Goal: Task Accomplishment & Management: Manage account settings

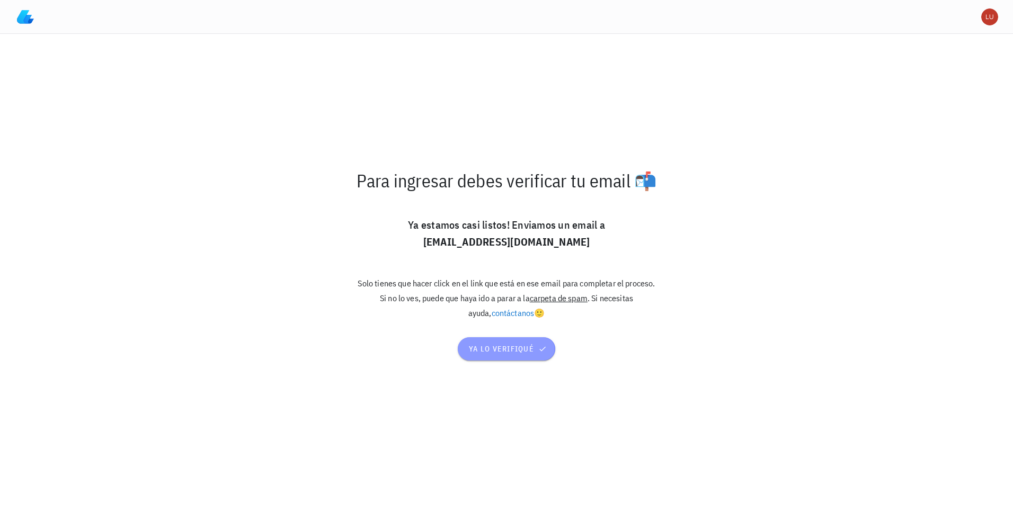
click at [511, 348] on span "ya lo verifiqué" at bounding box center [506, 349] width 76 height 10
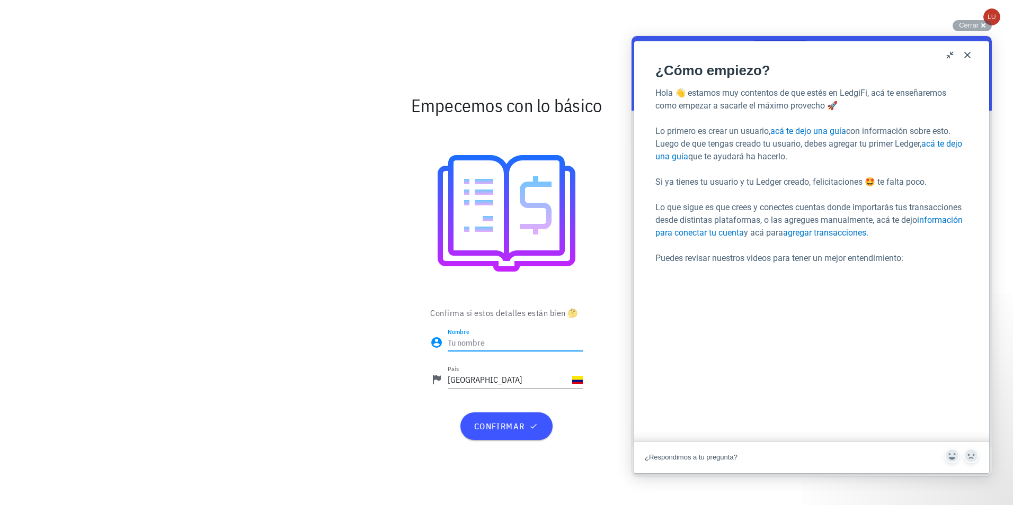
click at [488, 344] on input "Nombre" at bounding box center [515, 342] width 135 height 17
type input "Luis David Chaverra Monsalve"
click at [531, 420] on button "confirmar" at bounding box center [506, 427] width 92 height 28
click at [973, 51] on button "Close" at bounding box center [967, 55] width 17 height 17
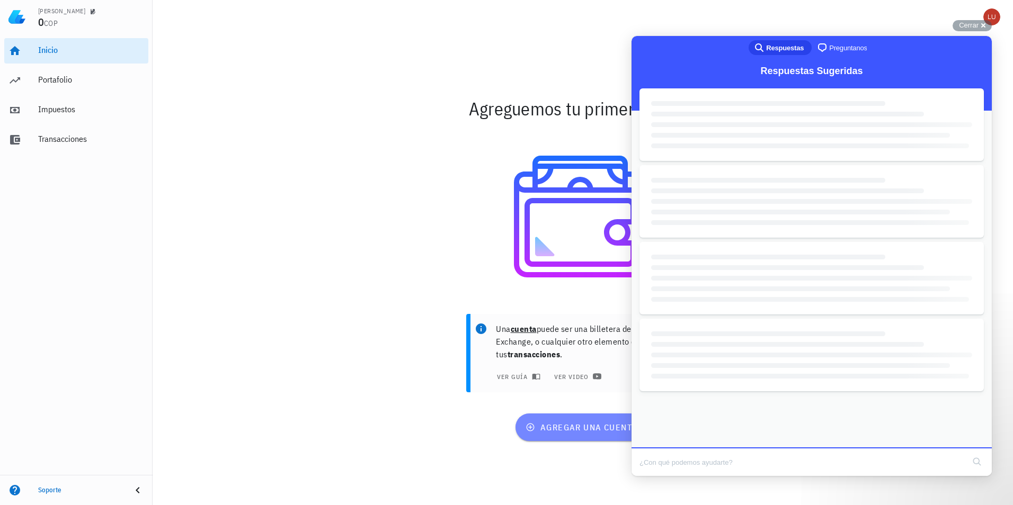
click at [589, 428] on span "agregar una cuenta" at bounding box center [583, 427] width 110 height 11
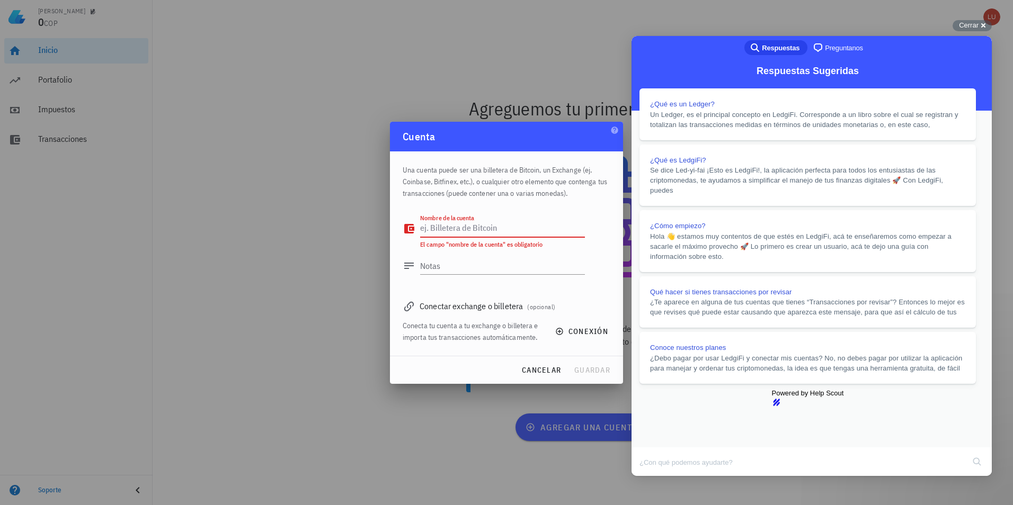
click at [480, 225] on textarea "Nombre de la cuenta" at bounding box center [502, 228] width 165 height 17
type textarea "Binance"
click at [480, 314] on div "Conectar exchange o billetera (opcional) Conecta tu cuenta a tu exchange o bill…" at bounding box center [507, 317] width 208 height 51
click at [575, 331] on span "conexión" at bounding box center [582, 332] width 51 height 10
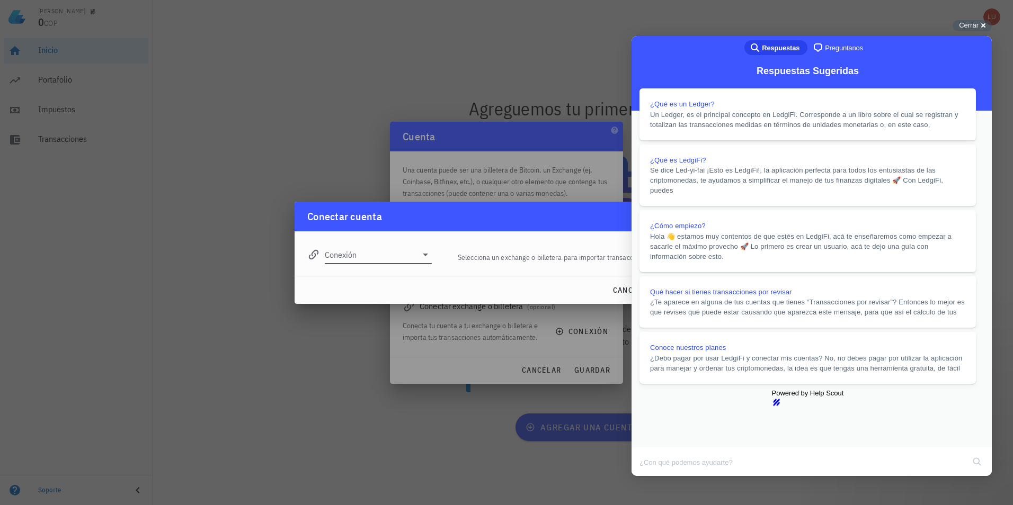
click at [417, 251] on div at bounding box center [424, 254] width 15 height 13
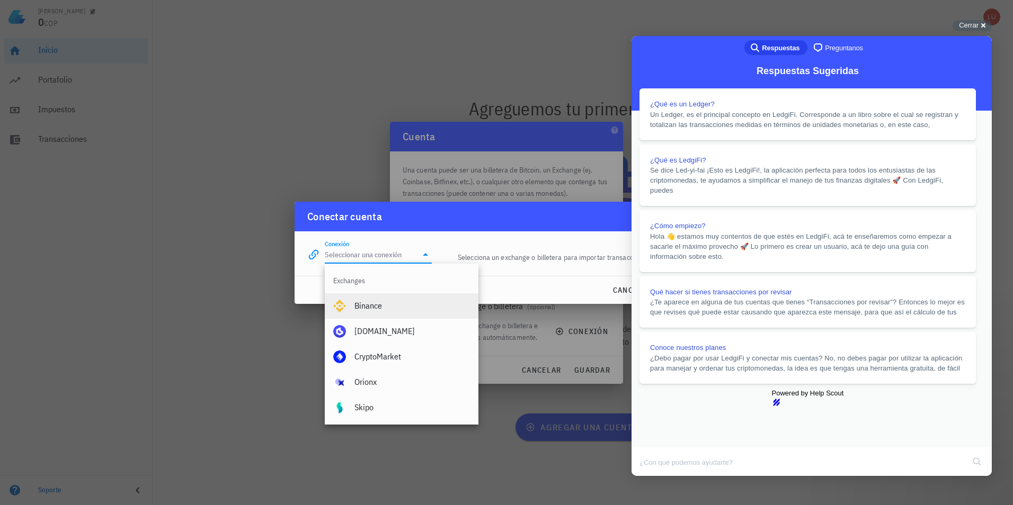
click at [415, 306] on div "Binance" at bounding box center [411, 306] width 115 height 10
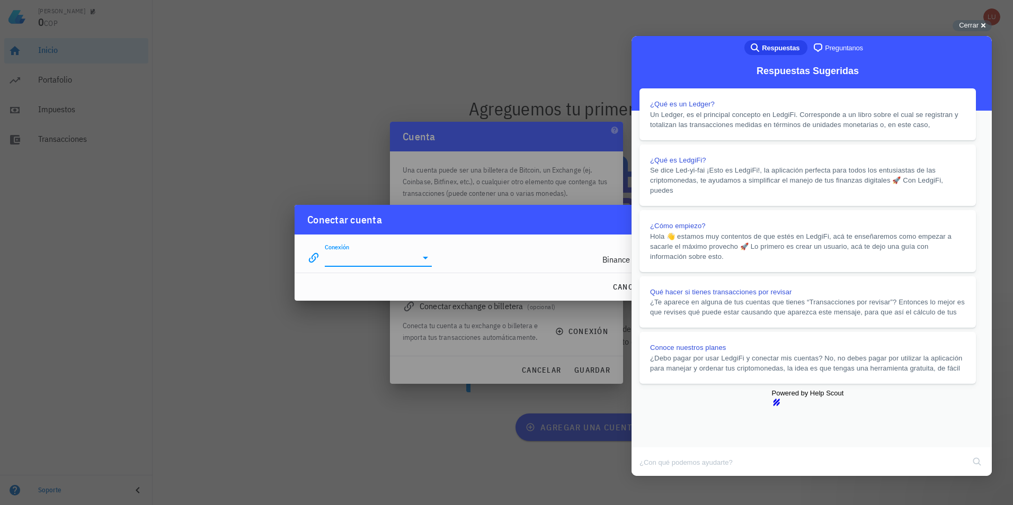
type input "Binance"
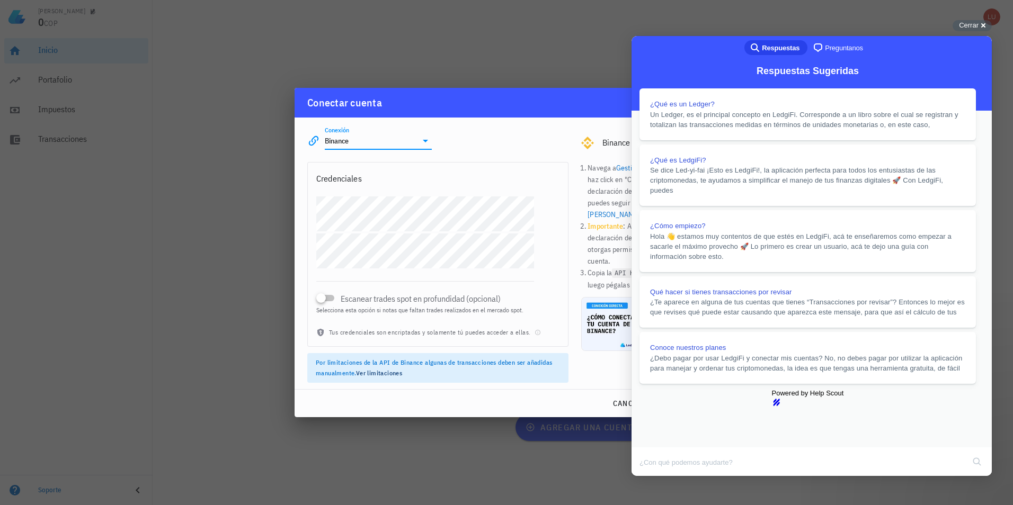
click at [651, 477] on button "Close" at bounding box center [641, 484] width 19 height 14
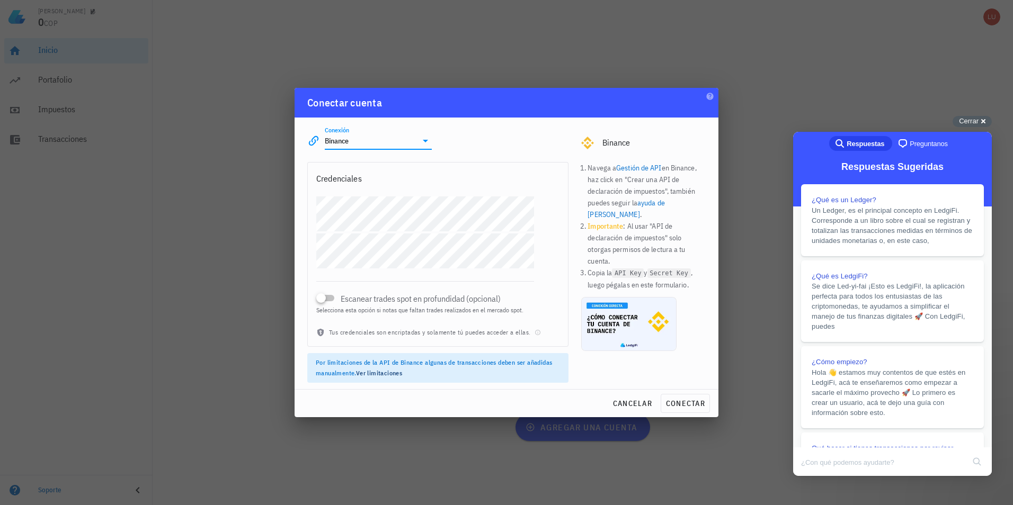
click at [645, 169] on link "Gestión de API" at bounding box center [638, 168] width 45 height 10
click at [248, 221] on div "[PERSON_NAME] 0 COP Inicio [GEOGRAPHIC_DATA] Impuestos [GEOGRAPHIC_DATA] Soport…" at bounding box center [506, 252] width 1013 height 505
click at [679, 404] on span "conectar" at bounding box center [685, 404] width 40 height 10
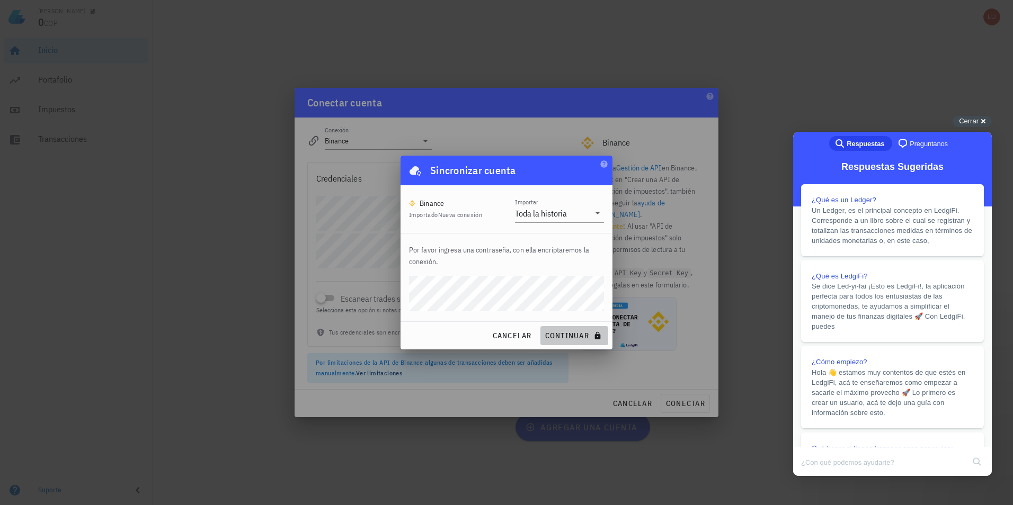
click at [571, 333] on span "continuar" at bounding box center [574, 336] width 59 height 10
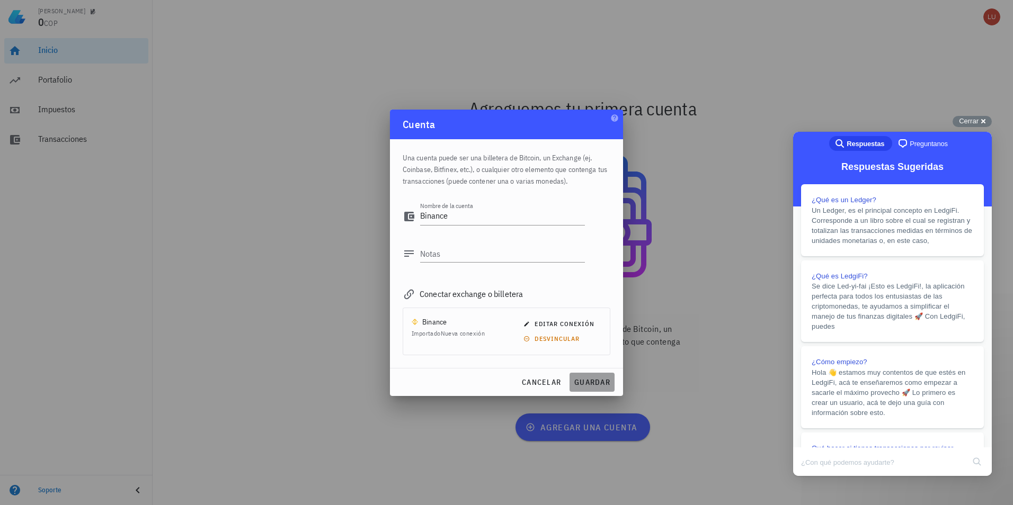
click at [602, 378] on span "guardar" at bounding box center [592, 383] width 37 height 10
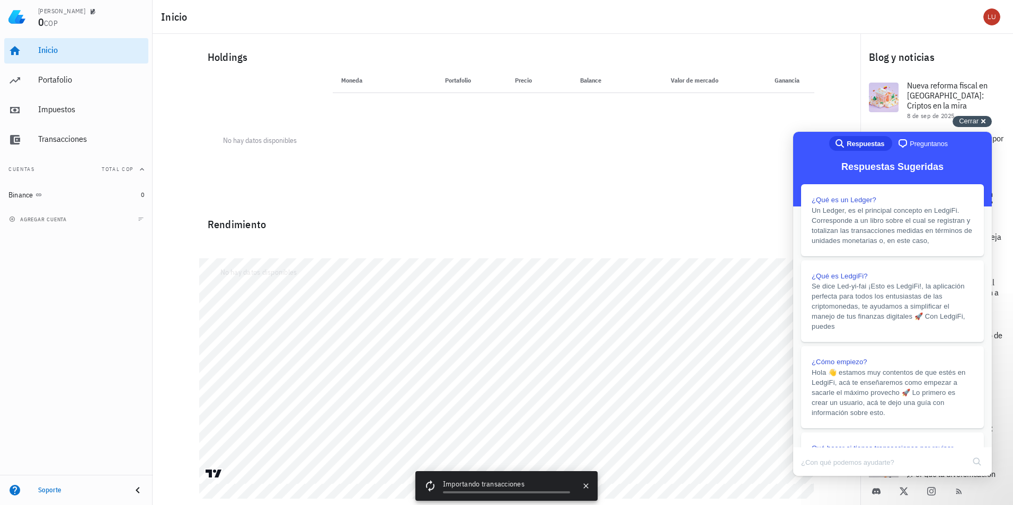
click at [986, 120] on div "Cerrar cross-small" at bounding box center [972, 121] width 39 height 11
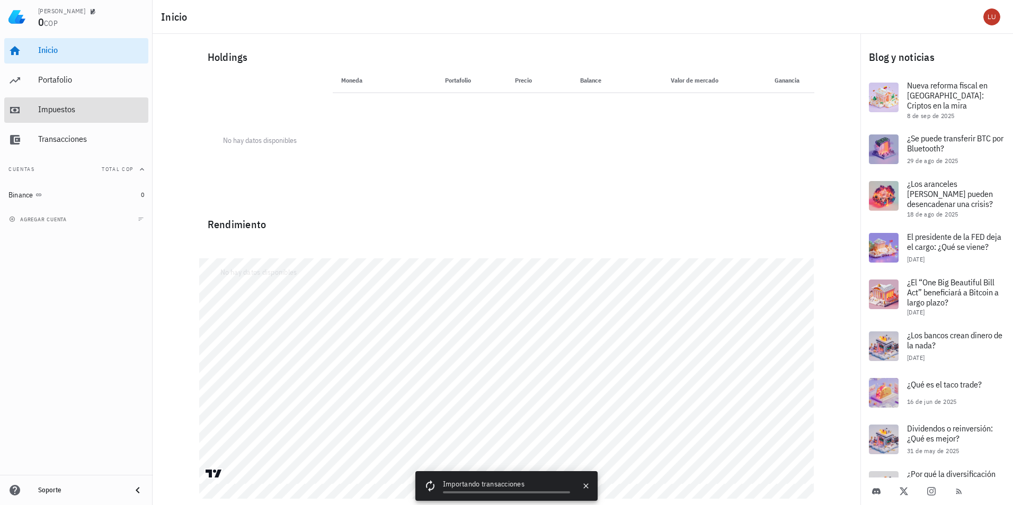
click at [68, 105] on div "Impuestos" at bounding box center [91, 109] width 106 height 10
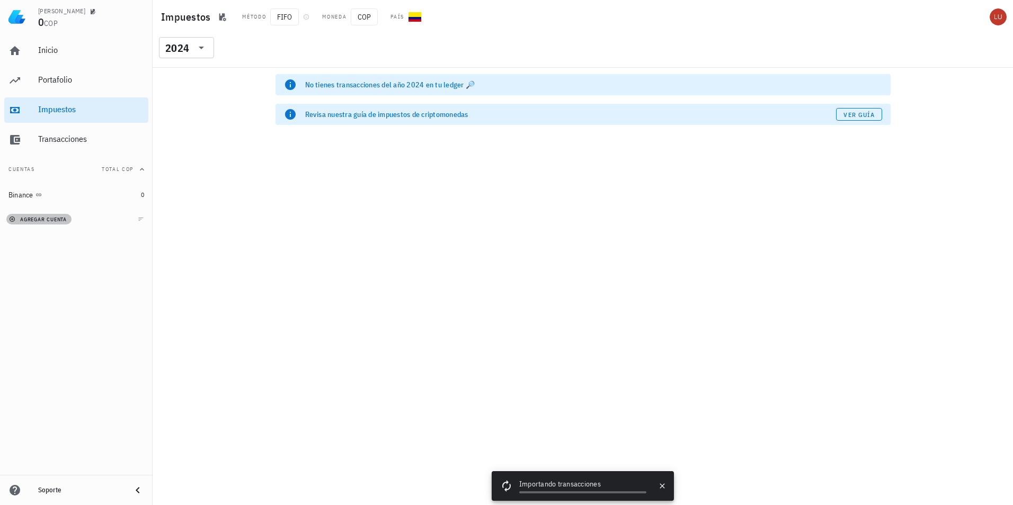
click at [62, 222] on span "agregar cuenta" at bounding box center [39, 219] width 56 height 7
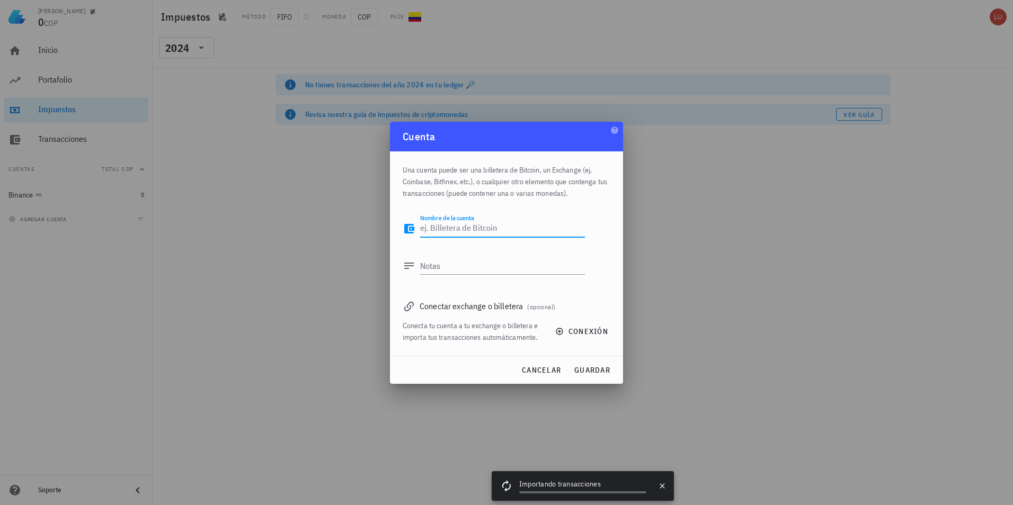
click at [477, 229] on textarea "Nombre de la cuenta" at bounding box center [502, 228] width 165 height 17
type textarea "BingX"
click at [475, 266] on textarea "Notas" at bounding box center [502, 265] width 165 height 17
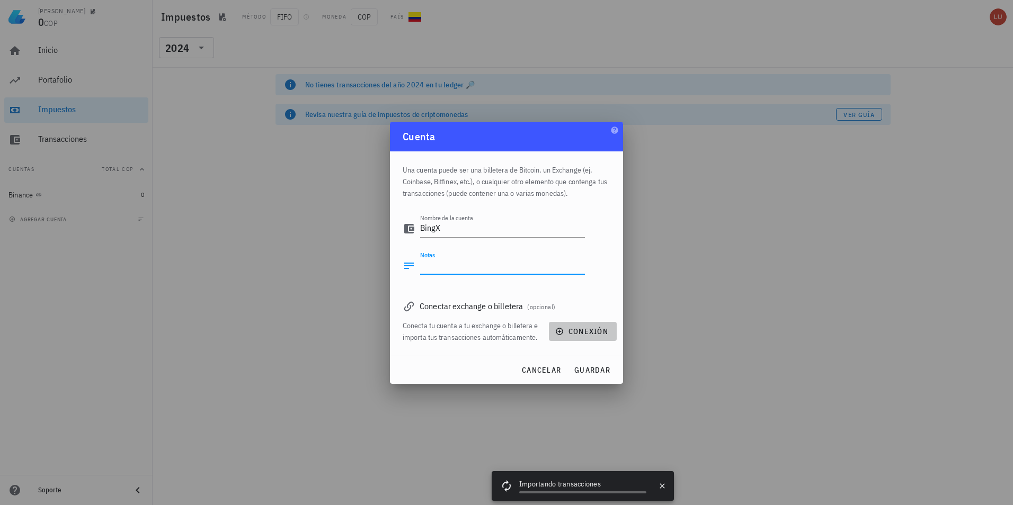
click at [589, 331] on span "conexión" at bounding box center [582, 332] width 51 height 10
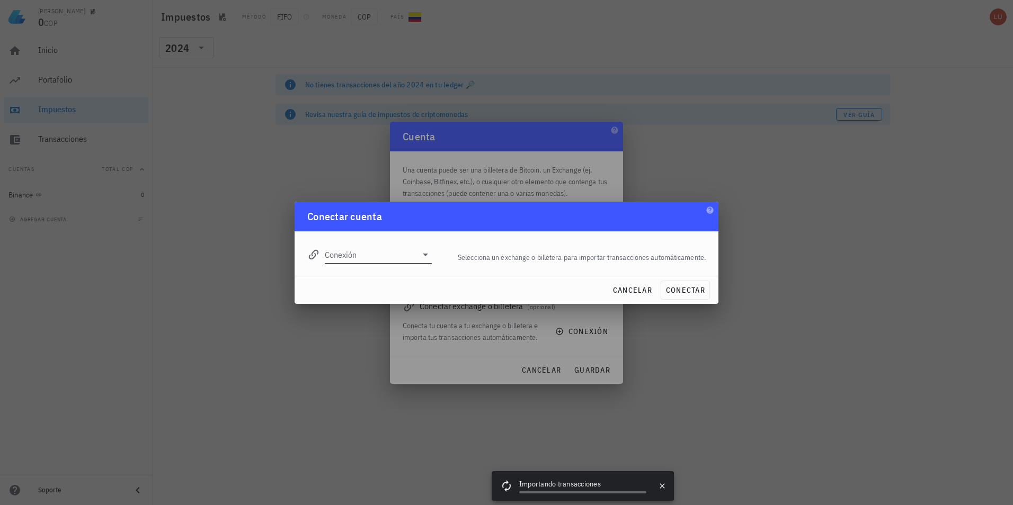
click at [346, 252] on input "Conexión" at bounding box center [371, 254] width 92 height 17
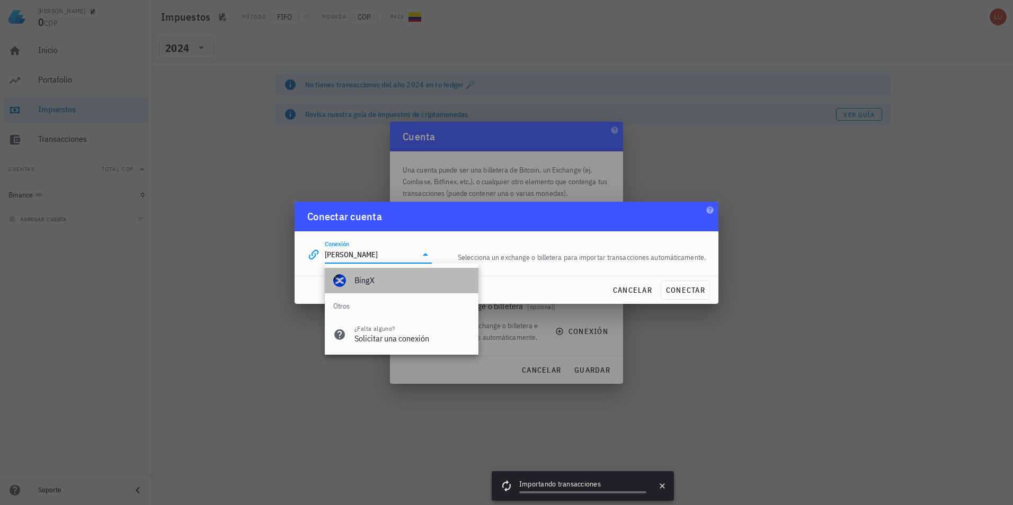
click at [378, 280] on div "BingX" at bounding box center [411, 280] width 115 height 10
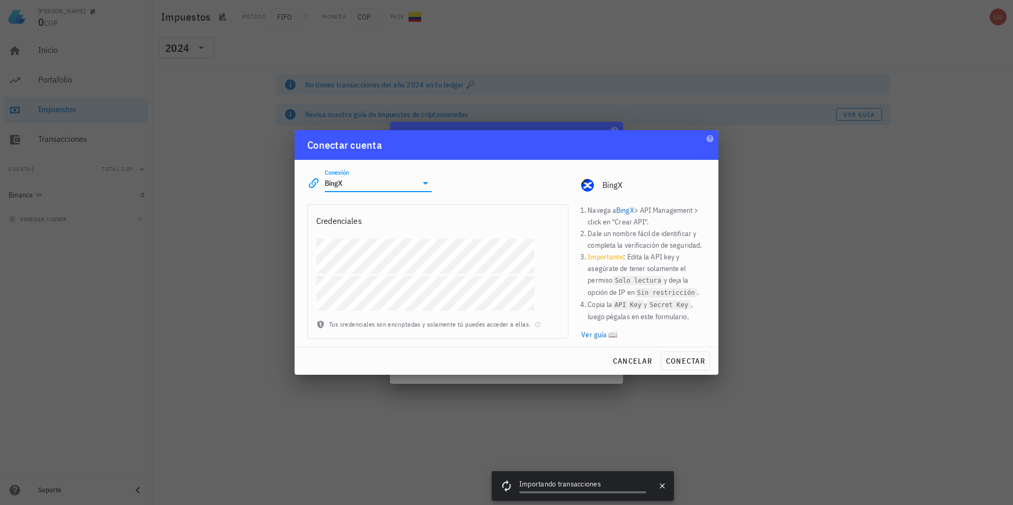
type input "BingX"
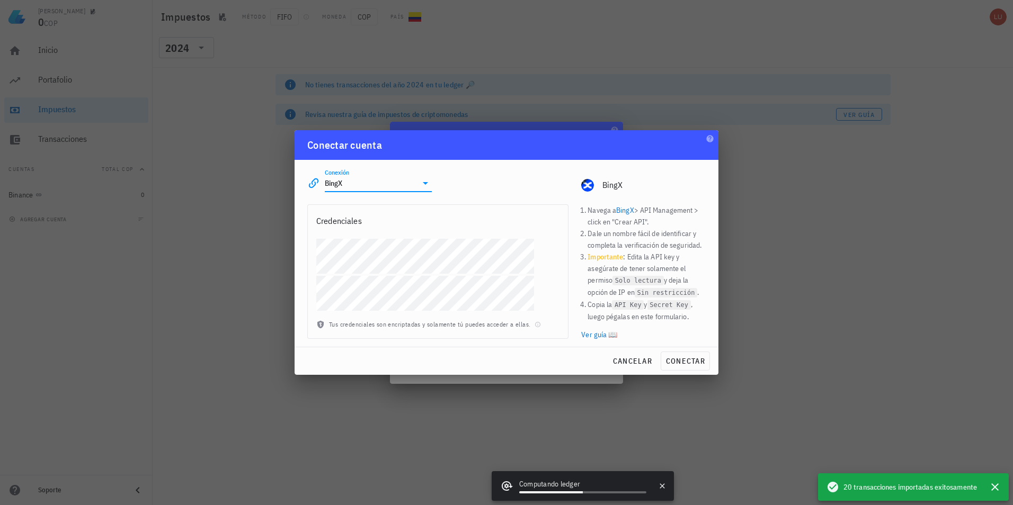
click at [390, 274] on div at bounding box center [438, 279] width 260 height 81
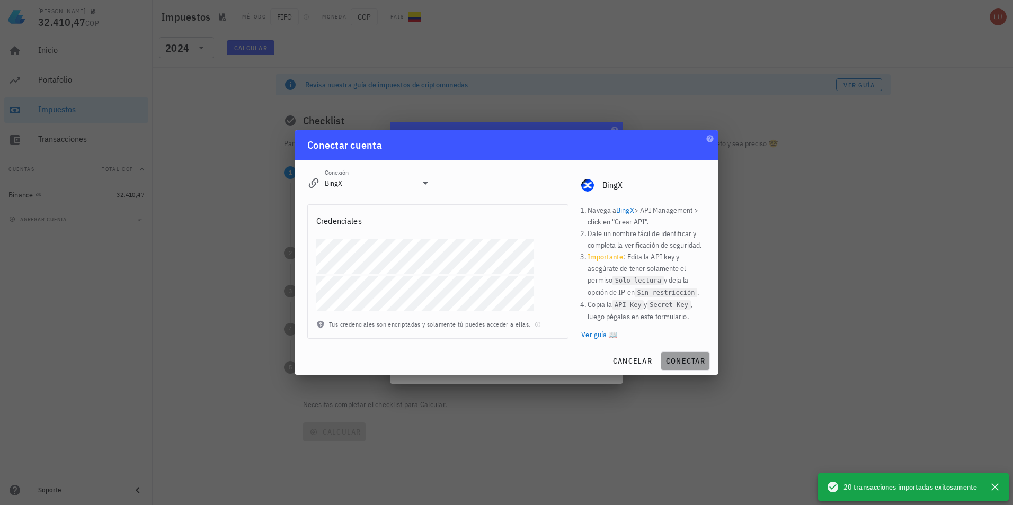
click at [682, 358] on span "conectar" at bounding box center [685, 362] width 40 height 10
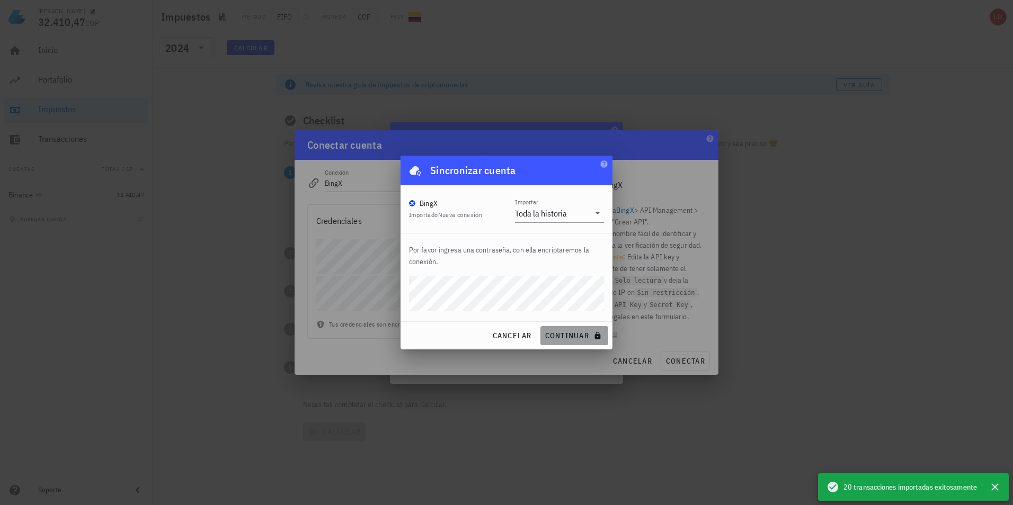
click at [583, 334] on span "continuar" at bounding box center [574, 336] width 59 height 10
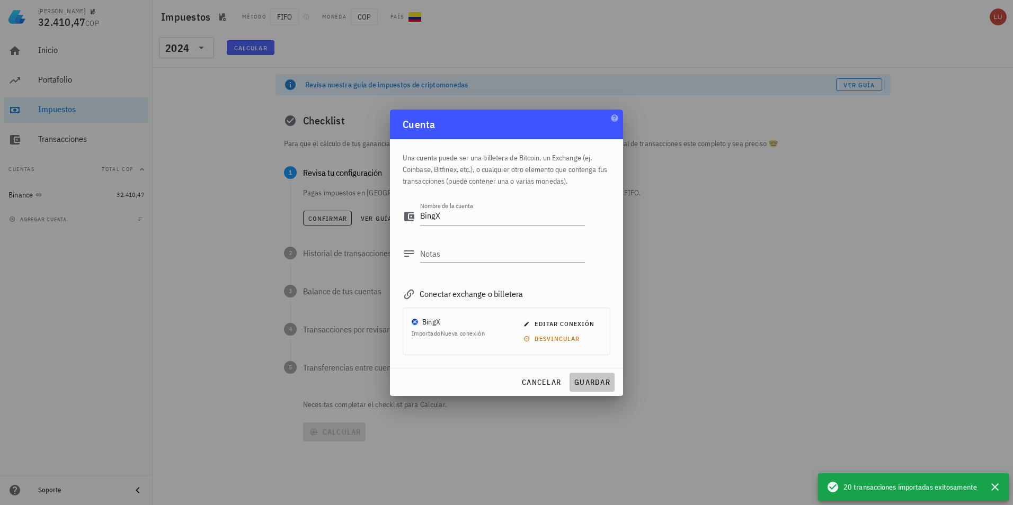
click at [599, 383] on span "guardar" at bounding box center [592, 383] width 37 height 10
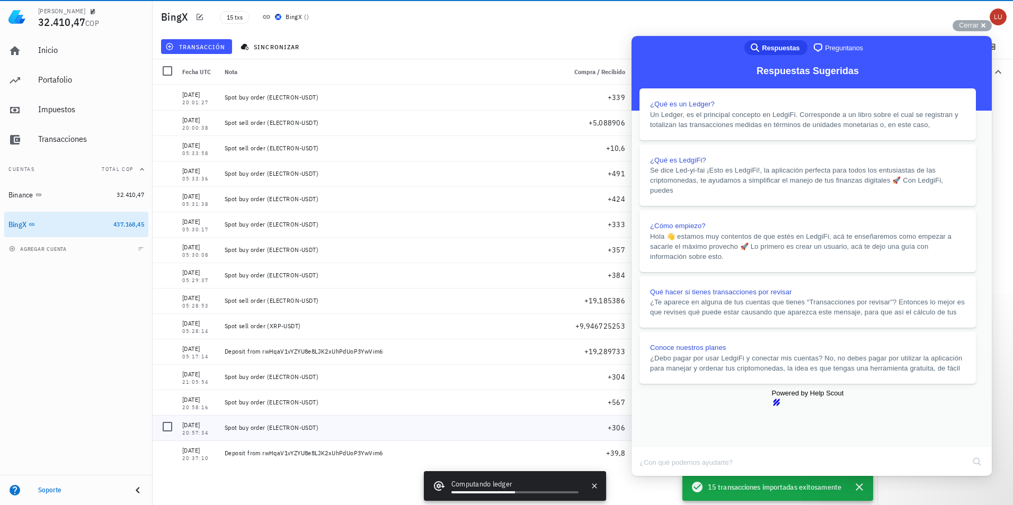
click at [229, 424] on div "Spot buy order (ELECTRON-USDT)" at bounding box center [391, 428] width 333 height 8
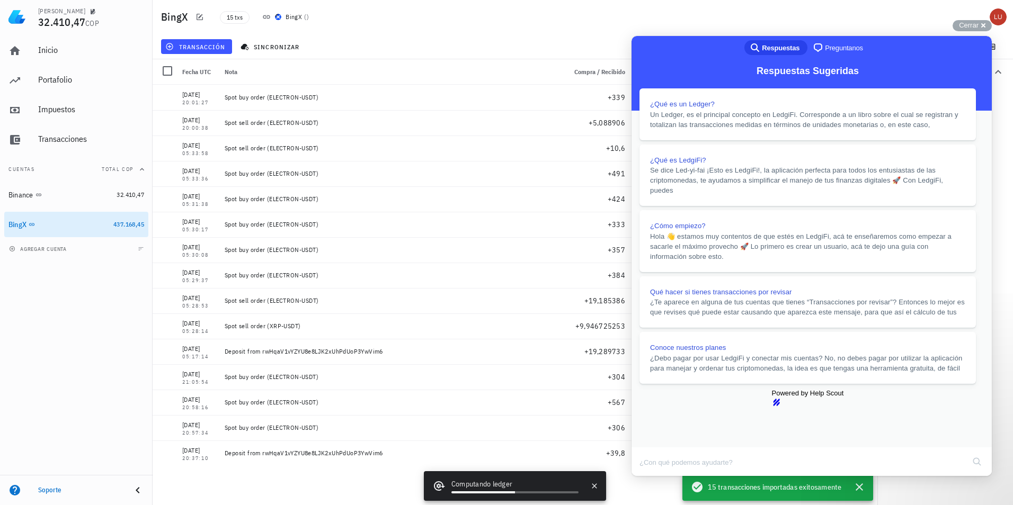
click at [93, 409] on div "Inicio [GEOGRAPHIC_DATA] Impuestos [GEOGRAPHIC_DATA] Cuentas Total COP Binance …" at bounding box center [76, 254] width 153 height 441
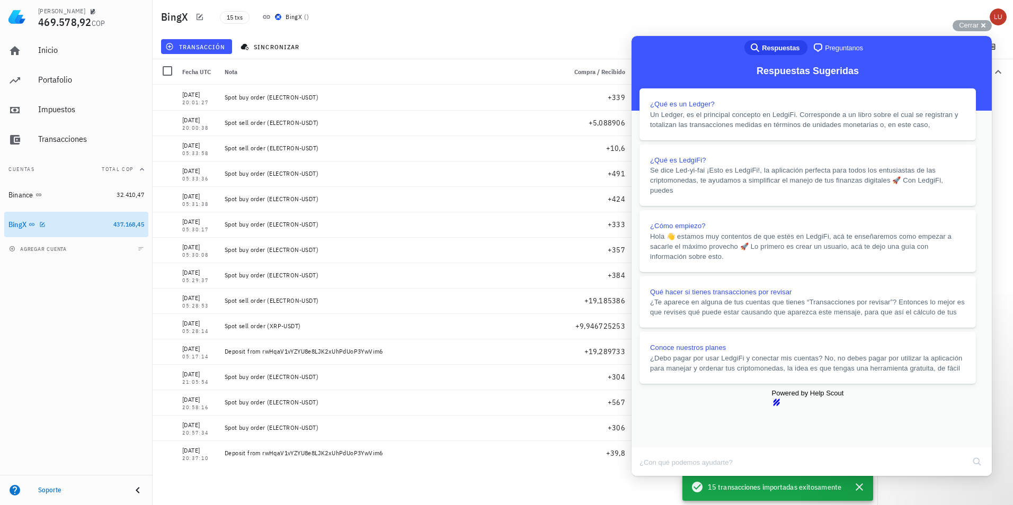
click at [78, 218] on div "BingX" at bounding box center [58, 224] width 101 height 23
click at [58, 253] on button "agregar cuenta" at bounding box center [38, 249] width 65 height 11
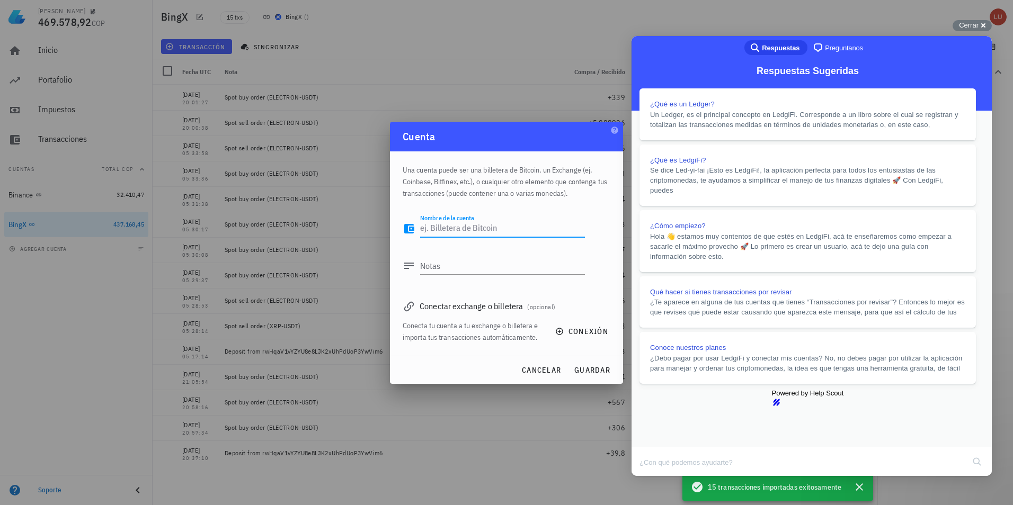
click at [93, 327] on div at bounding box center [506, 252] width 1013 height 505
click at [524, 370] on span "cancelar" at bounding box center [541, 371] width 40 height 10
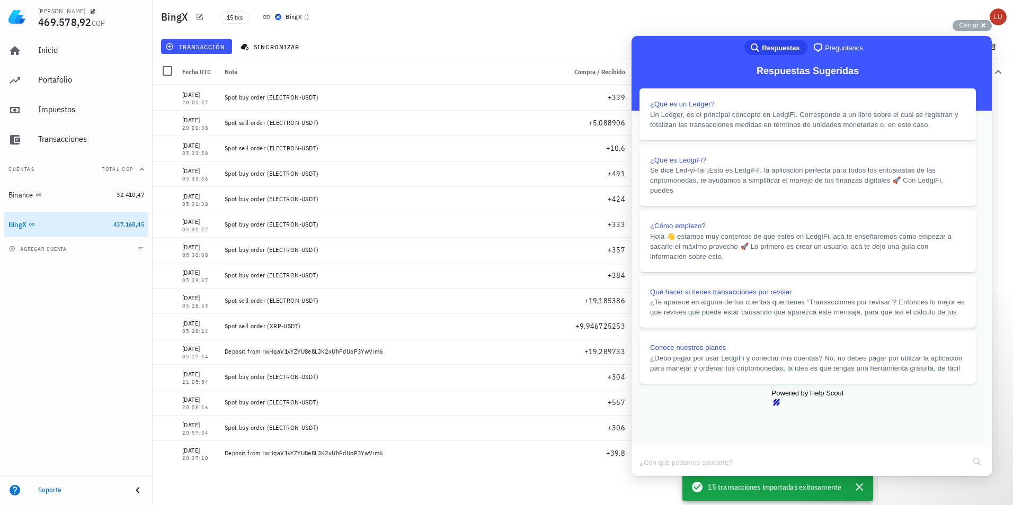
click at [651, 477] on button "Close" at bounding box center [641, 484] width 19 height 14
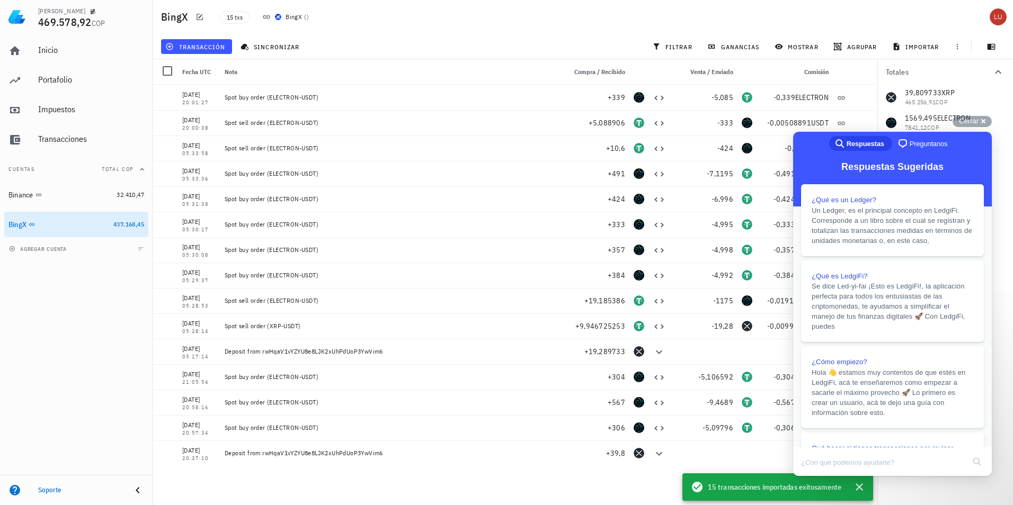
click at [968, 48] on div "transacción sincronizar filtrar ganancias mostrar [GEOGRAPHIC_DATA] importar" at bounding box center [583, 46] width 848 height 25
click at [965, 55] on div at bounding box center [957, 46] width 19 height 19
click at [972, 120] on span "Cerrar" at bounding box center [969, 121] width 20 height 8
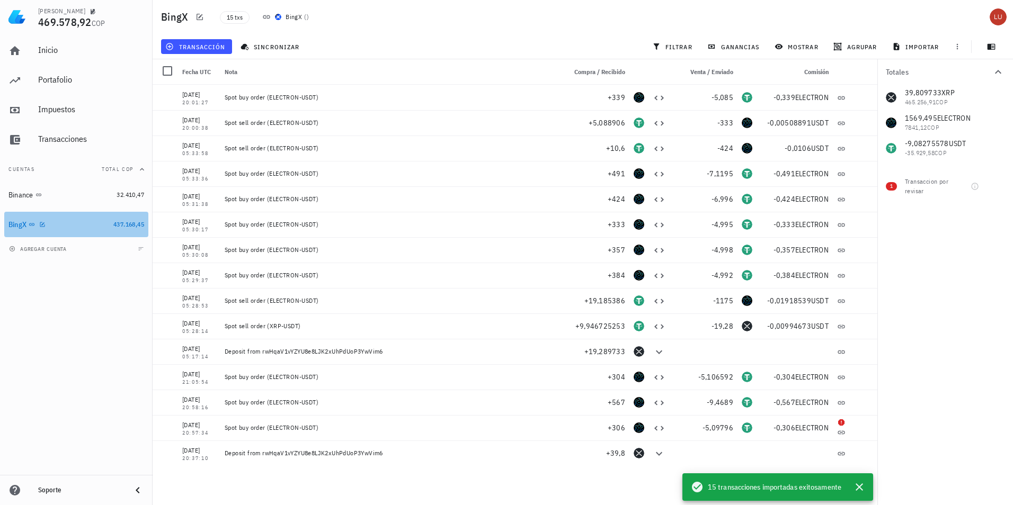
click at [80, 229] on div "BingX" at bounding box center [58, 225] width 101 height 10
click at [87, 234] on div "BingX" at bounding box center [58, 224] width 101 height 23
click at [40, 226] on icon "button" at bounding box center [42, 224] width 6 height 6
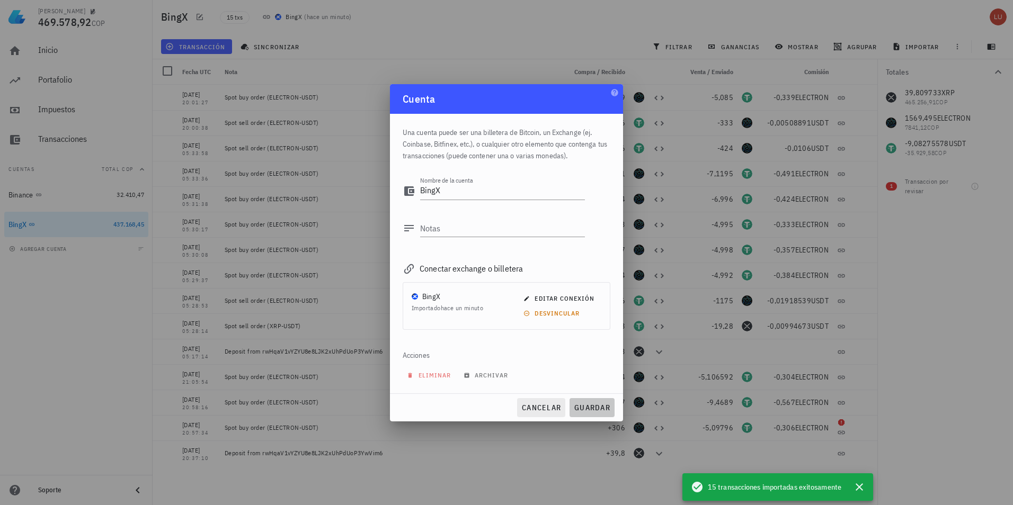
drag, startPoint x: 579, startPoint y: 406, endPoint x: 540, endPoint y: 409, distance: 38.8
click at [540, 409] on div "cancelar guardar" at bounding box center [506, 408] width 233 height 28
click at [540, 409] on span "cancelar" at bounding box center [541, 408] width 40 height 10
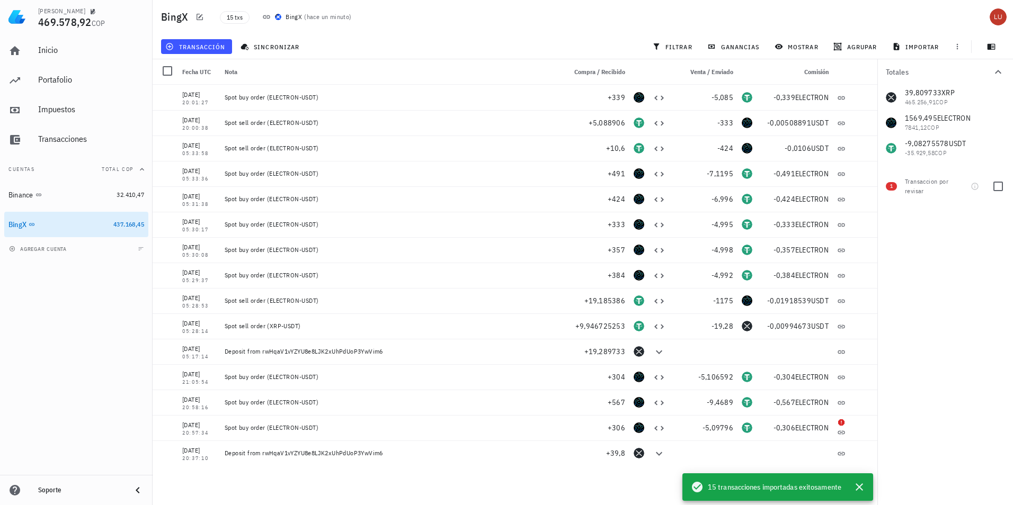
click at [892, 186] on span "1" at bounding box center [891, 186] width 3 height 8
click at [919, 190] on div "Transaccion por revisar" at bounding box center [927, 186] width 45 height 19
click at [976, 186] on icon "button" at bounding box center [975, 186] width 8 height 8
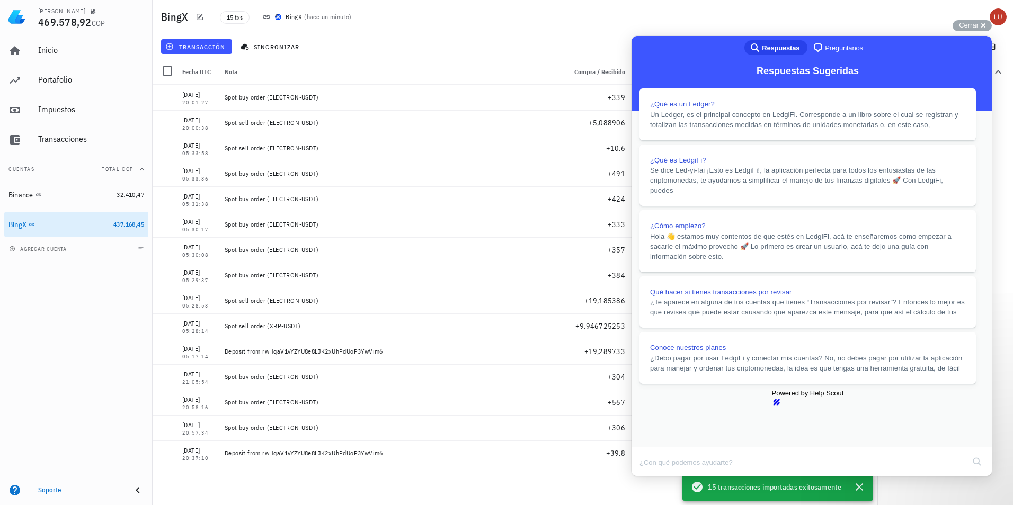
scroll to position [1058, 0]
click at [96, 304] on div "Inicio [GEOGRAPHIC_DATA] Impuestos [GEOGRAPHIC_DATA] Cuentas Total COP Binance …" at bounding box center [76, 254] width 153 height 441
drag, startPoint x: 969, startPoint y: 55, endPoint x: 1600, endPoint y: 91, distance: 631.5
click at [651, 477] on button "Close" at bounding box center [641, 484] width 19 height 14
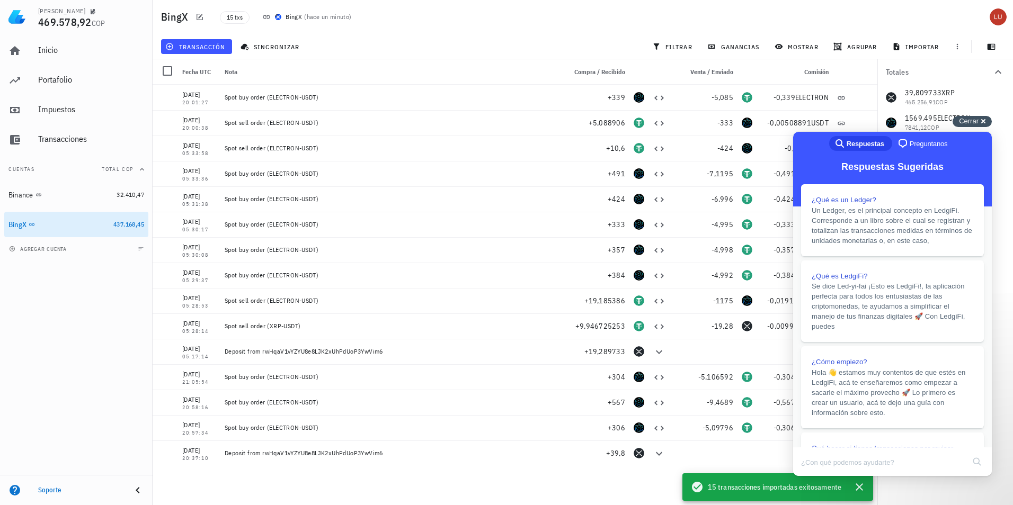
click at [973, 119] on span "Cerrar" at bounding box center [969, 121] width 20 height 8
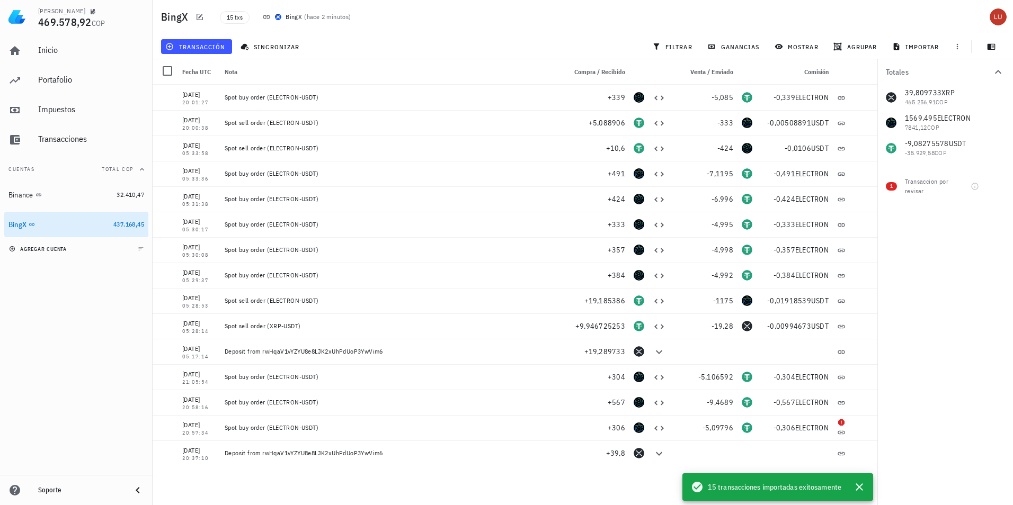
click at [59, 245] on button "agregar cuenta" at bounding box center [38, 249] width 65 height 11
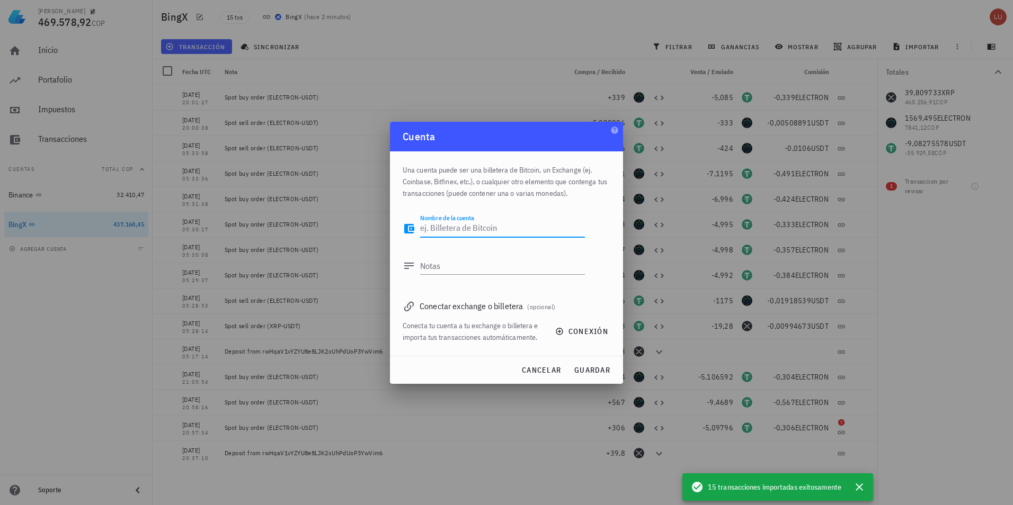
click at [452, 224] on textarea "Nombre de la cuenta" at bounding box center [502, 228] width 165 height 17
click at [459, 236] on textarea "Nombre de la cuenta" at bounding box center [502, 228] width 165 height 17
type textarea "[DEMOGRAPHIC_DATA]"
click at [596, 333] on span "conexión" at bounding box center [582, 332] width 51 height 10
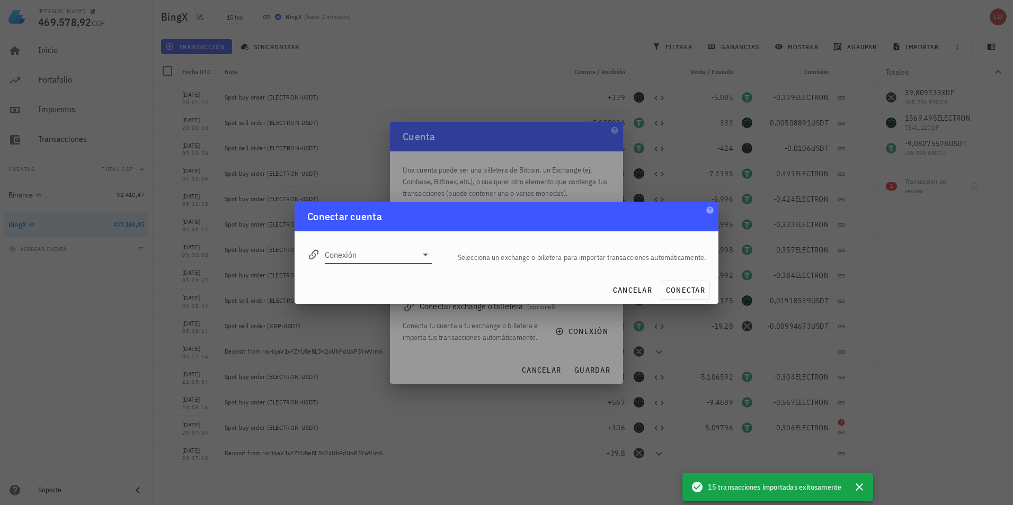
click at [389, 257] on input "Conexión" at bounding box center [371, 254] width 92 height 17
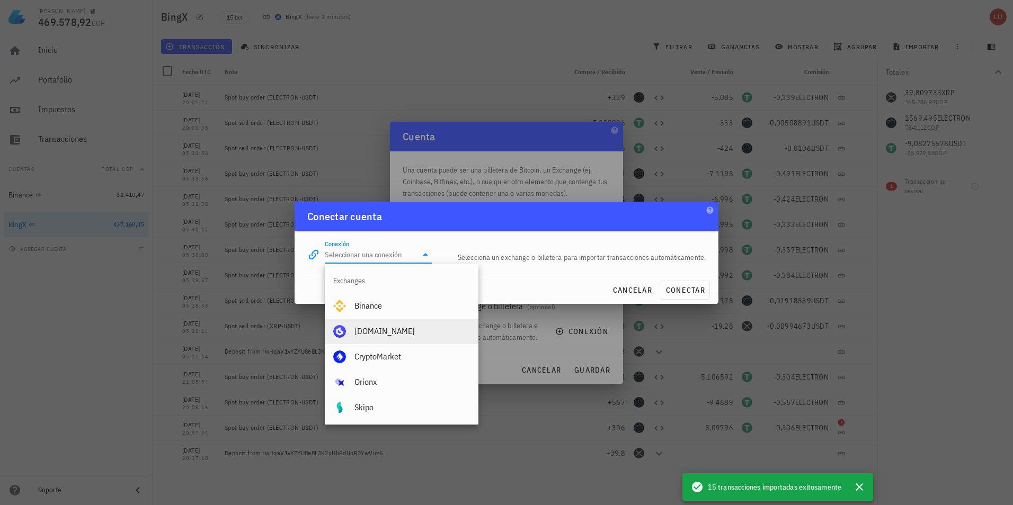
click at [378, 332] on div "[DOMAIN_NAME]" at bounding box center [411, 331] width 115 height 10
type input "[DOMAIN_NAME]"
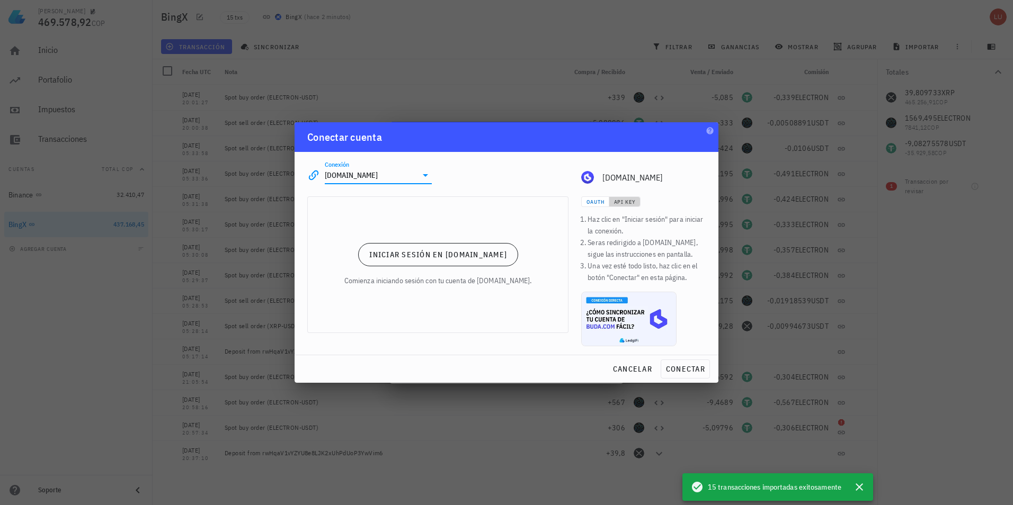
click at [631, 203] on span "API Key" at bounding box center [624, 202] width 22 height 7
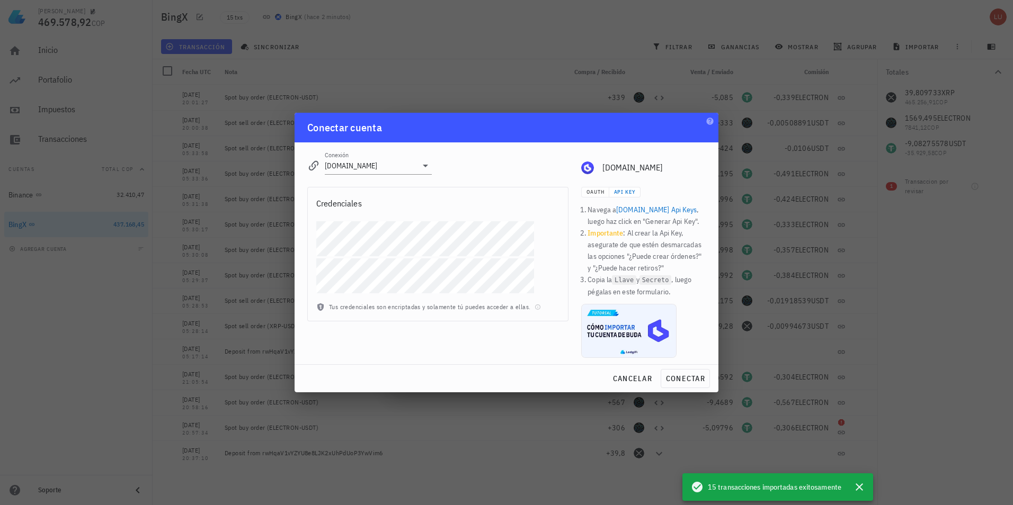
click at [662, 210] on link "[DOMAIN_NAME] Api Keys" at bounding box center [656, 210] width 81 height 10
click at [685, 384] on button "conectar" at bounding box center [685, 378] width 49 height 19
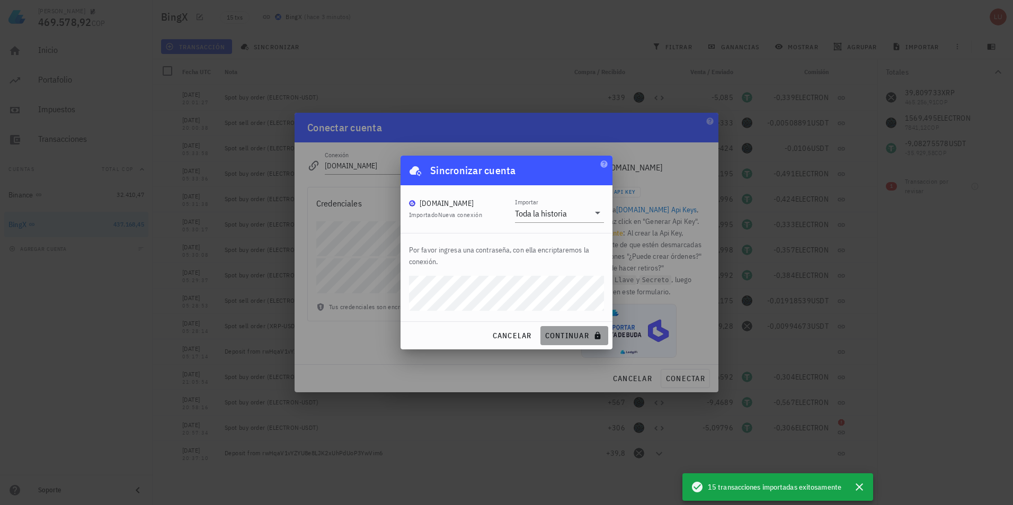
click at [585, 338] on span "continuar" at bounding box center [574, 336] width 59 height 10
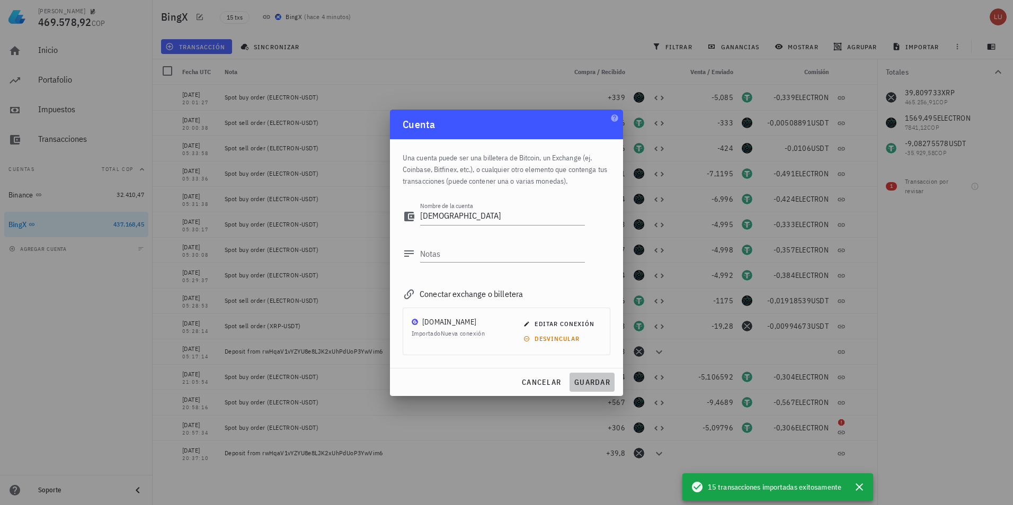
click at [592, 380] on span "guardar" at bounding box center [592, 383] width 37 height 10
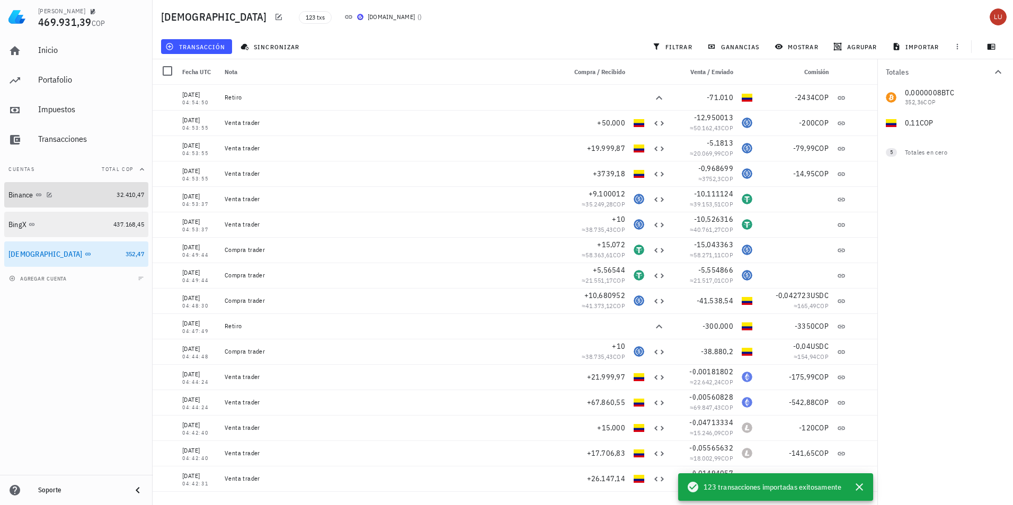
drag, startPoint x: 103, startPoint y: 194, endPoint x: 102, endPoint y: 217, distance: 22.8
click at [103, 194] on div "Binance" at bounding box center [60, 195] width 104 height 10
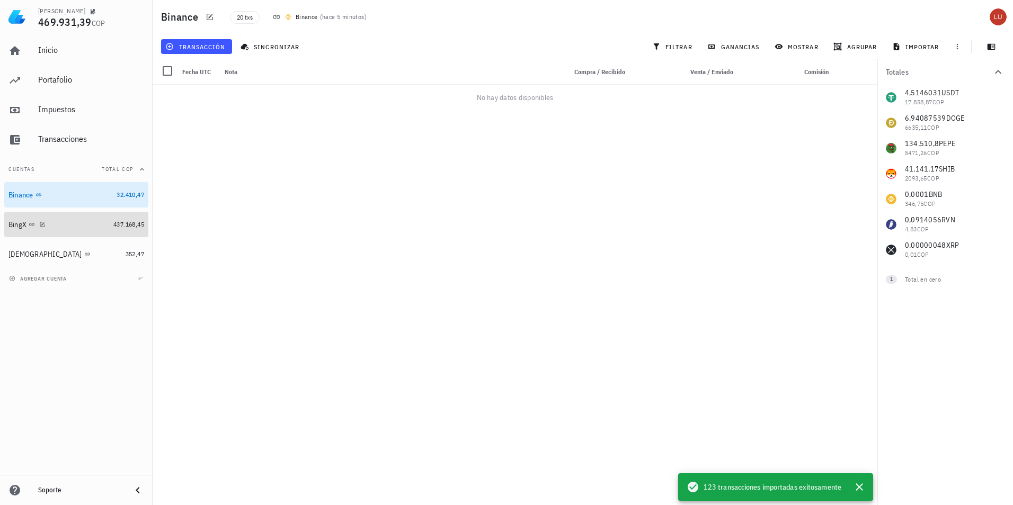
click at [87, 231] on div "BingX" at bounding box center [58, 224] width 101 height 23
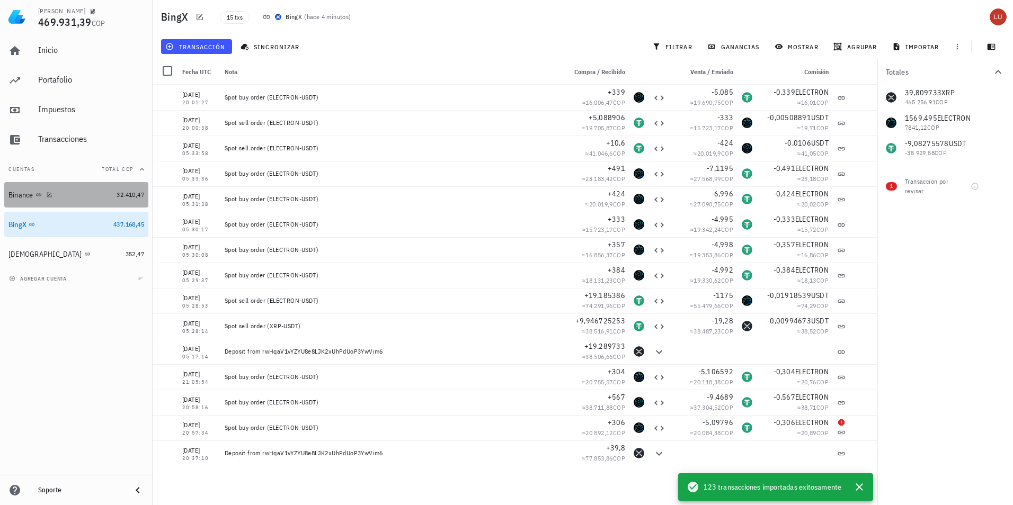
click at [85, 187] on div "Binance" at bounding box center [60, 195] width 104 height 23
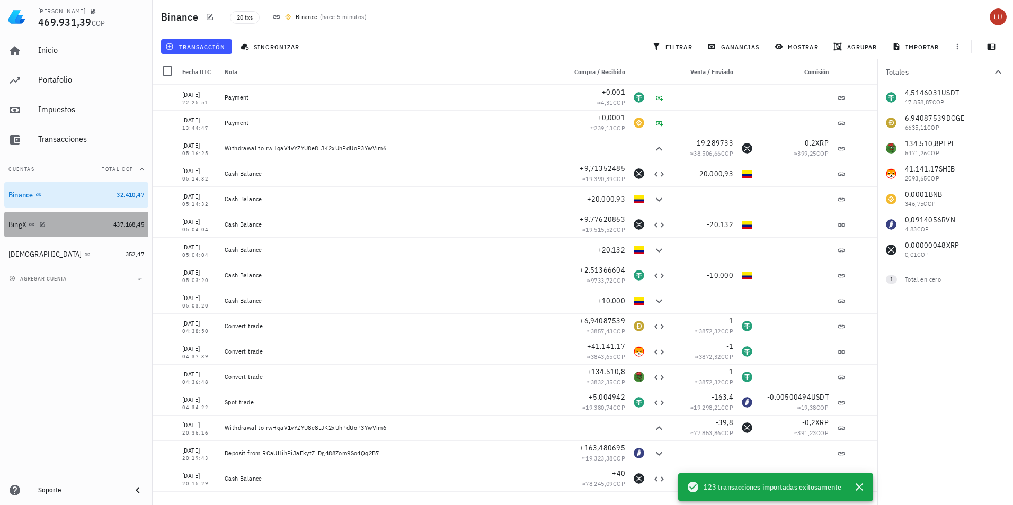
click at [96, 222] on div "BingX" at bounding box center [58, 225] width 101 height 10
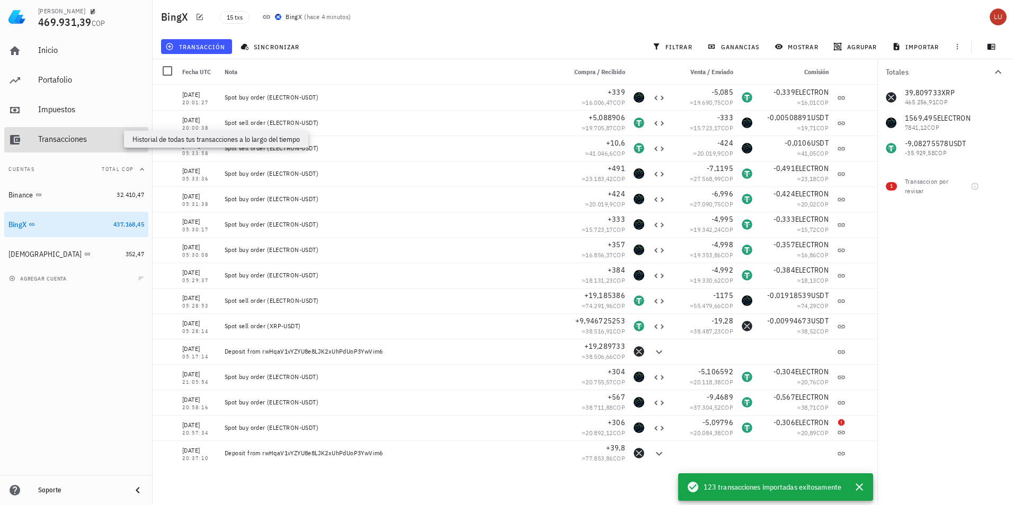
click at [94, 141] on div "Transacciones" at bounding box center [91, 139] width 106 height 10
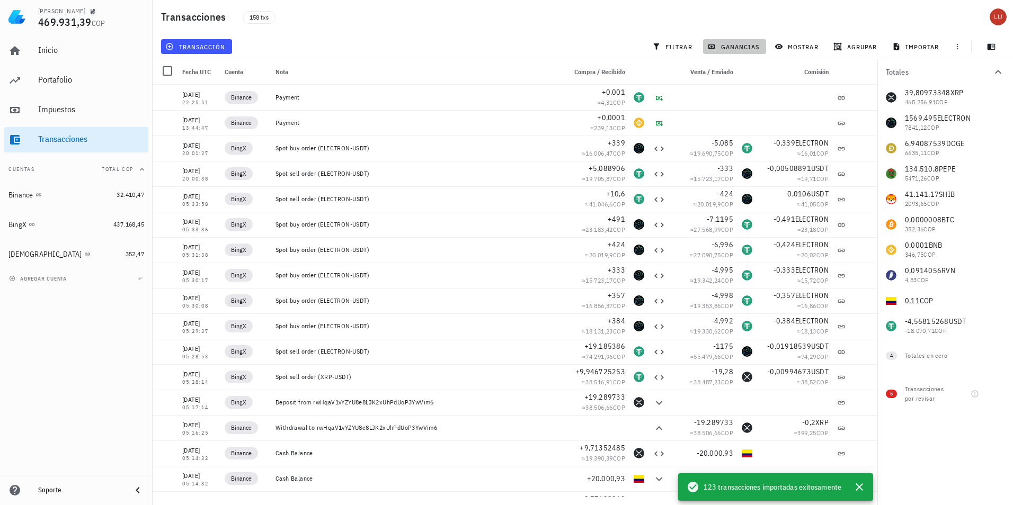
click at [727, 49] on span "ganancias" at bounding box center [734, 46] width 50 height 8
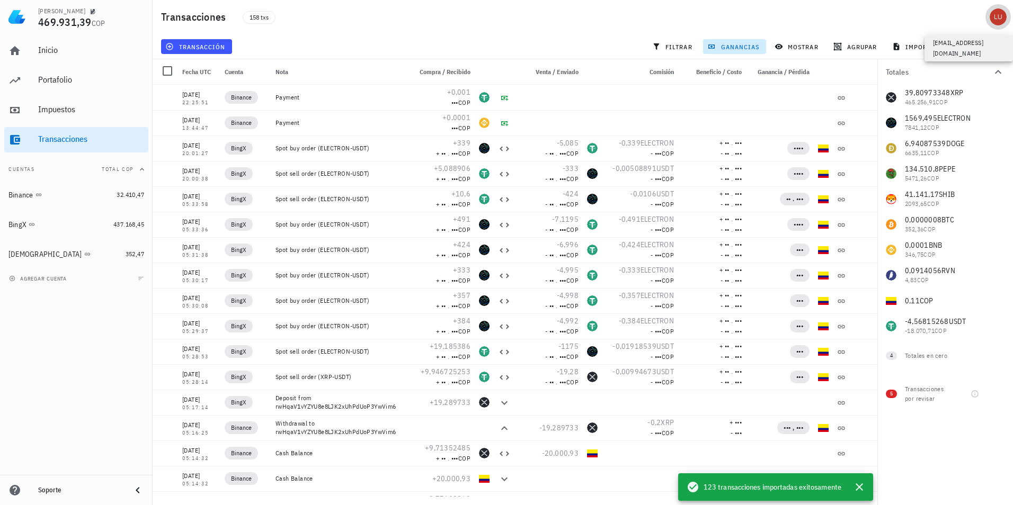
click at [998, 16] on div "avatar" at bounding box center [998, 16] width 17 height 17
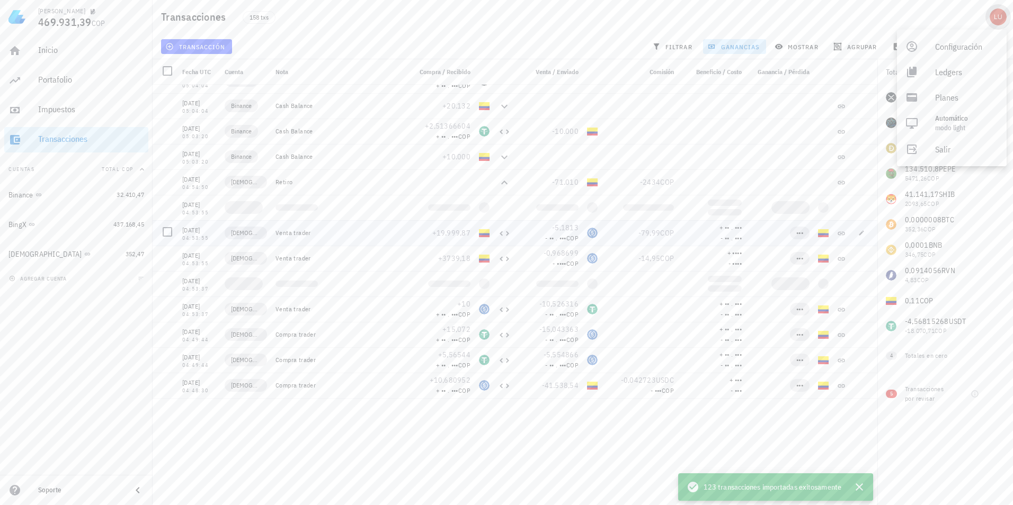
scroll to position [212, 0]
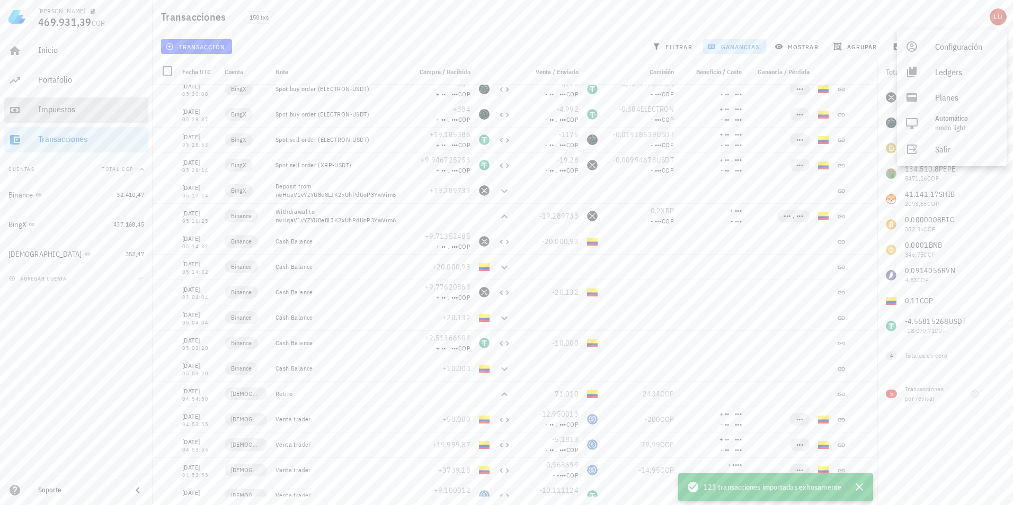
click at [88, 111] on div "Impuestos" at bounding box center [91, 109] width 106 height 10
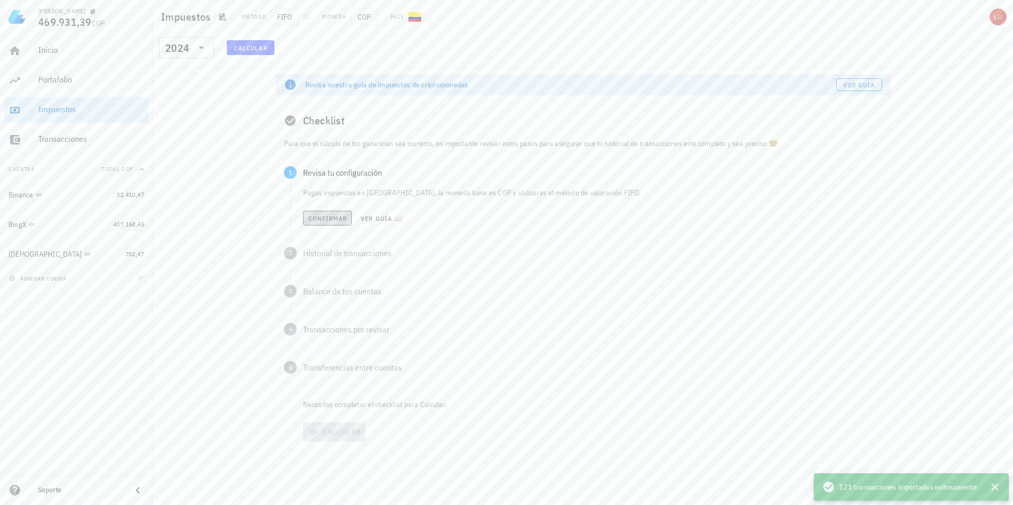
click at [319, 221] on span "Confirmar" at bounding box center [328, 219] width 40 height 8
click at [325, 255] on span "Confirmar" at bounding box center [328, 257] width 40 height 8
click at [379, 295] on span "Ver guía 📖" at bounding box center [381, 295] width 42 height 8
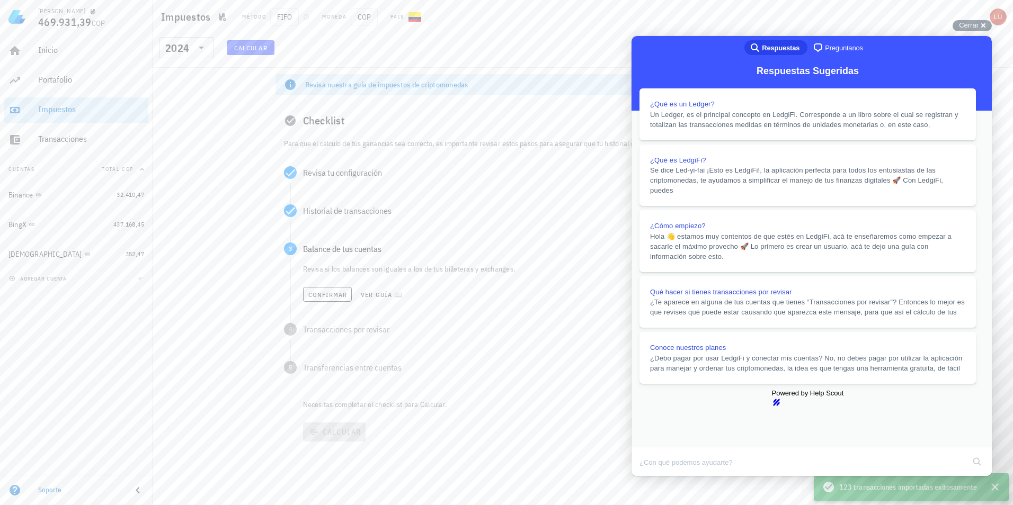
scroll to position [53, 0]
click at [333, 293] on span "Confirmar" at bounding box center [328, 295] width 40 height 8
click at [651, 477] on button "Close" at bounding box center [641, 484] width 19 height 14
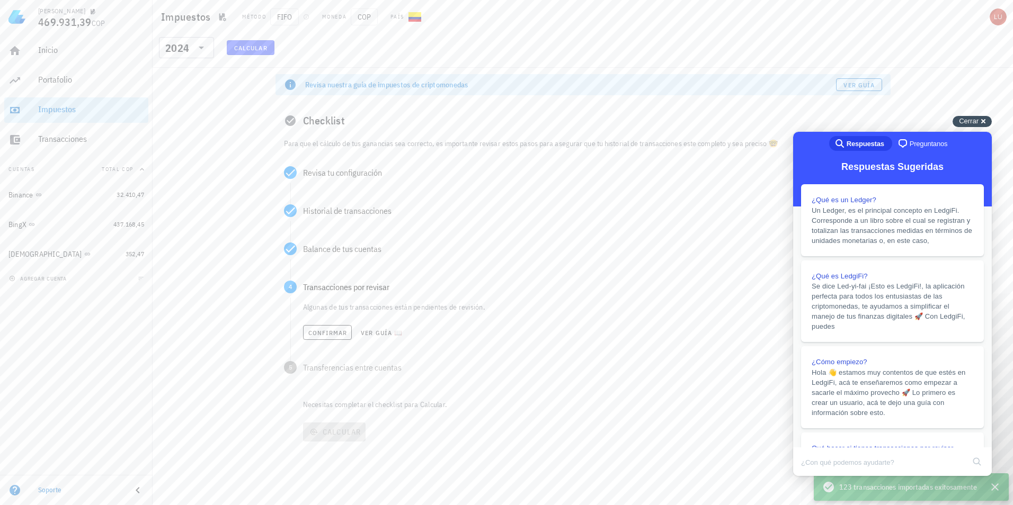
click at [976, 118] on span "Cerrar" at bounding box center [969, 121] width 20 height 8
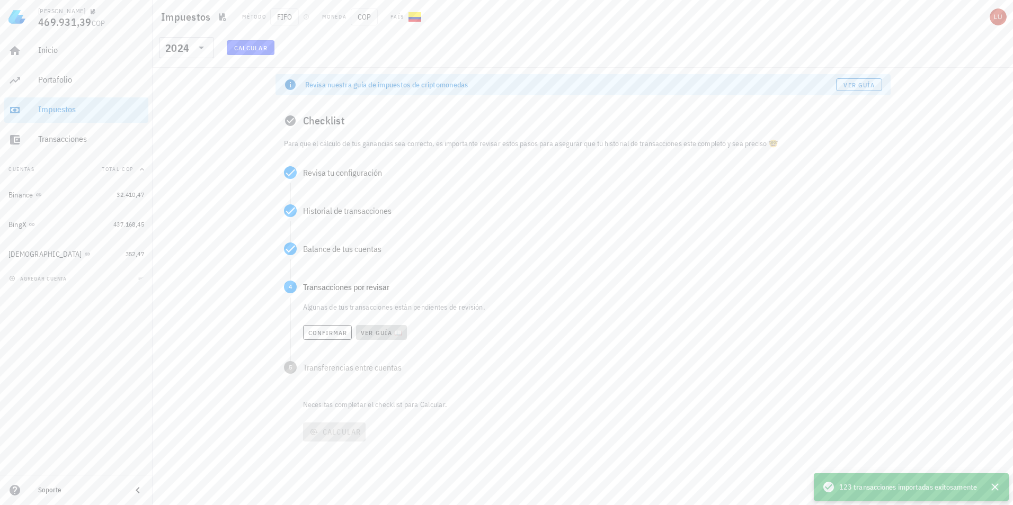
click at [383, 331] on span "Ver guía 📖" at bounding box center [381, 333] width 42 height 8
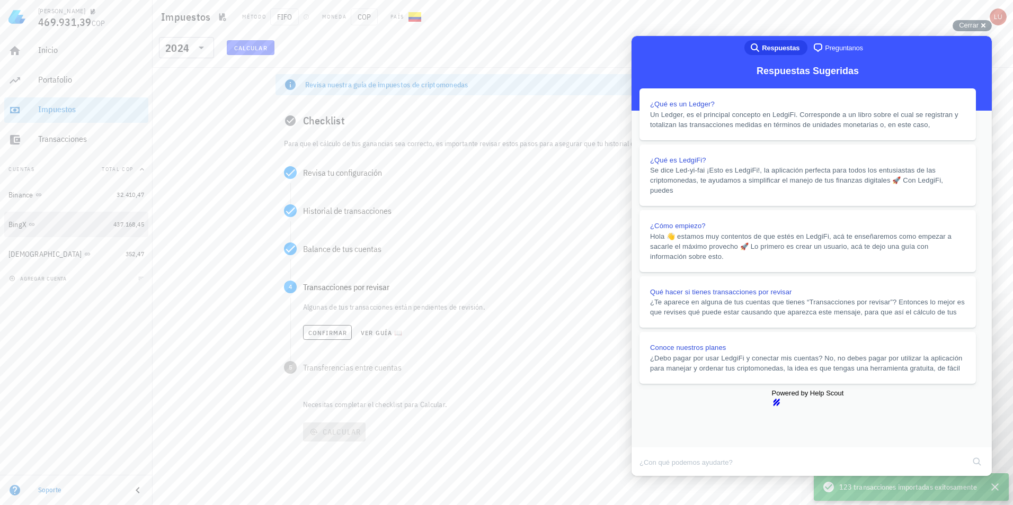
click at [97, 226] on div "BingX" at bounding box center [58, 225] width 101 height 10
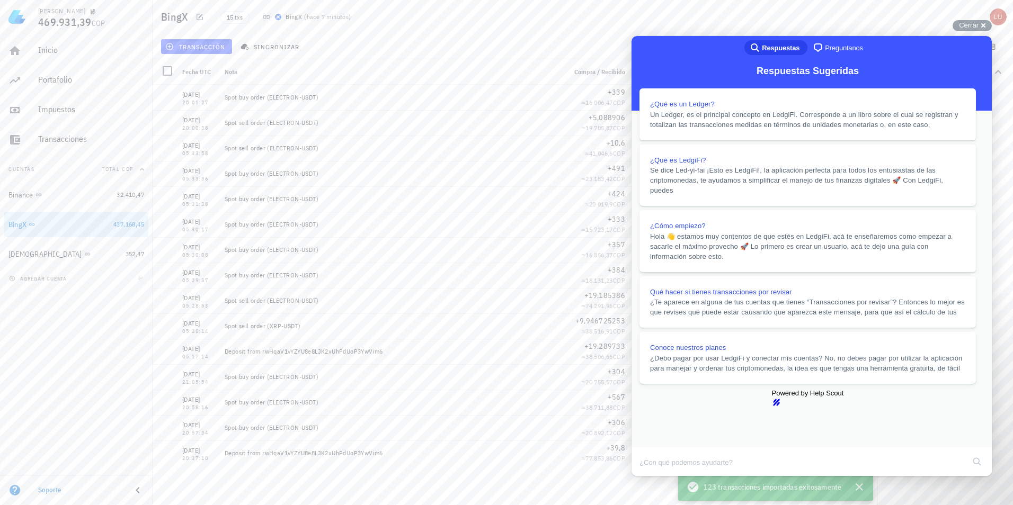
click at [651, 477] on button "Close" at bounding box center [641, 484] width 19 height 14
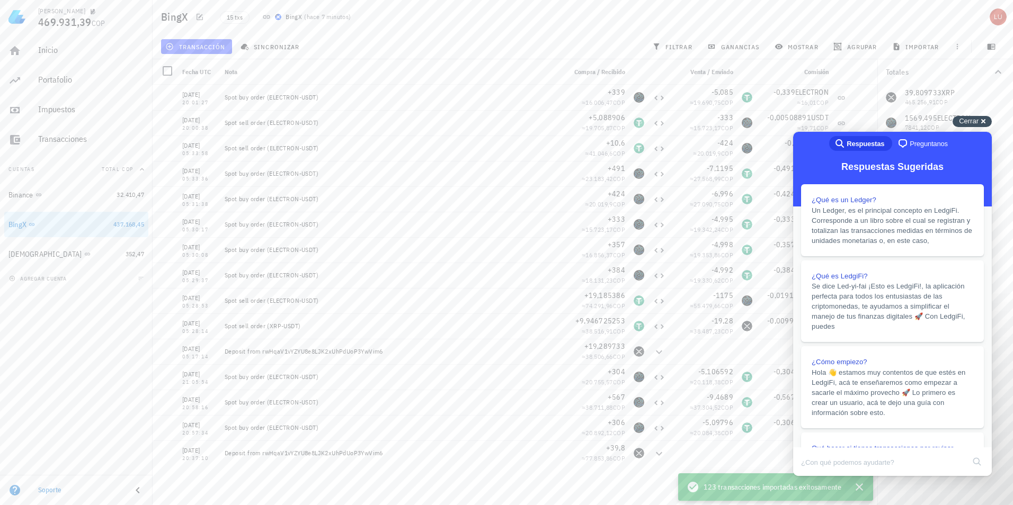
click at [985, 118] on div "Cerrar cross-small" at bounding box center [972, 121] width 39 height 11
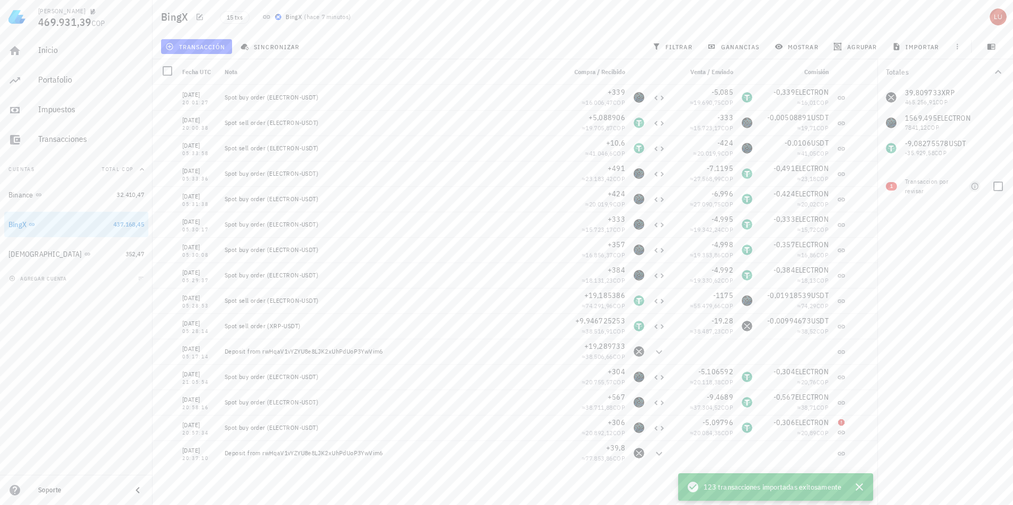
click at [975, 188] on icon "button" at bounding box center [974, 186] width 7 height 7
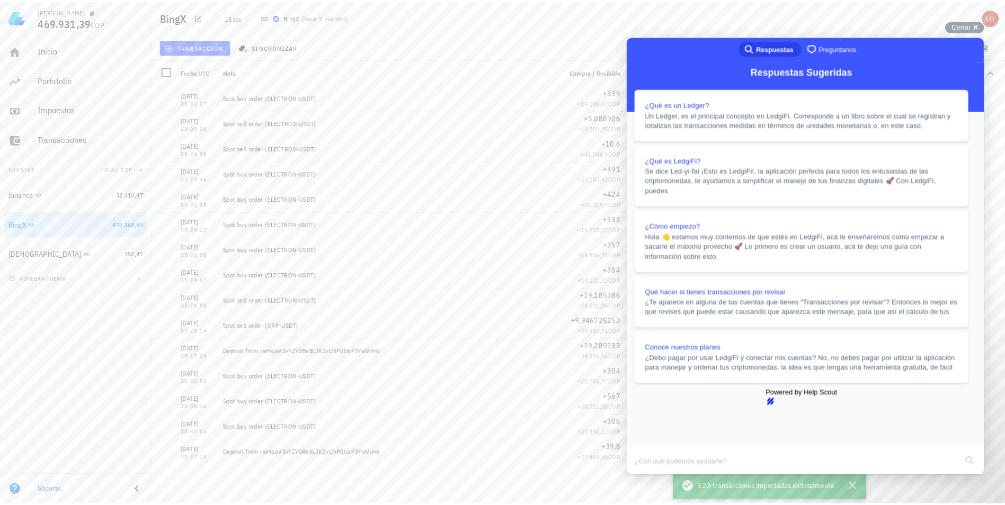
scroll to position [1058, 0]
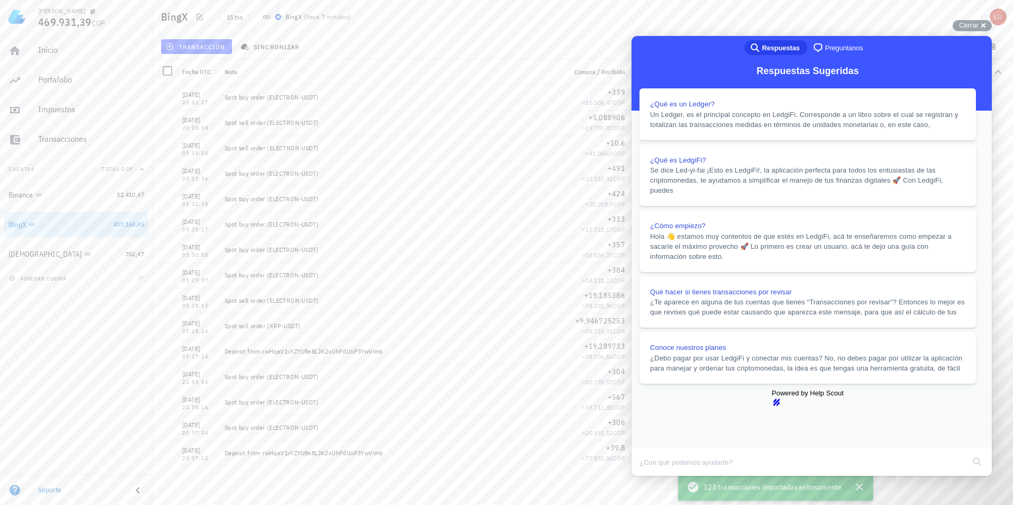
click at [975, 477] on div "Close" at bounding box center [811, 484] width 359 height 15
click at [651, 477] on button "Close" at bounding box center [641, 484] width 19 height 14
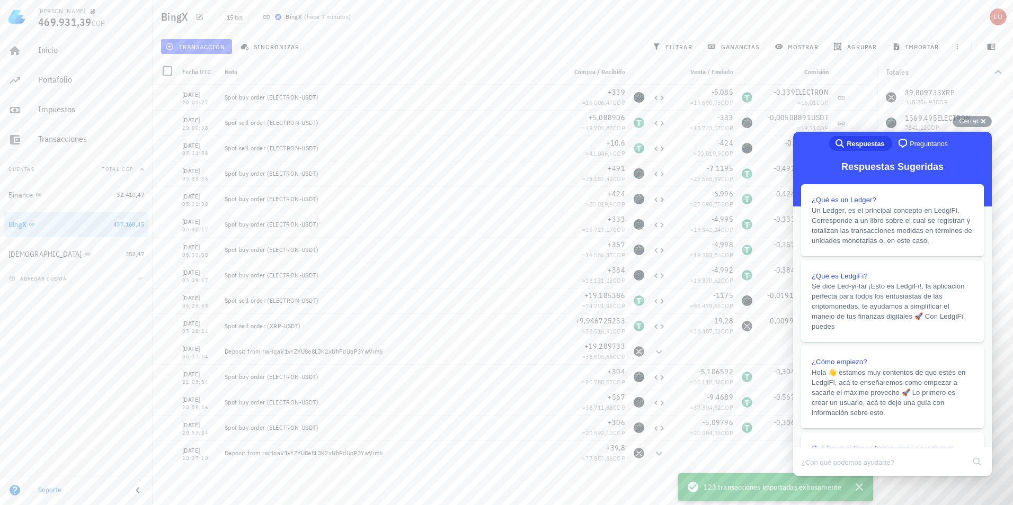
click at [993, 122] on div "39,809733 XRP 465.256,91 COP 1569,495 ELECTRON 7841,12 COP -9,08275578 USDT -35…" at bounding box center [945, 123] width 136 height 76
click at [985, 119] on div "Cerrar cross-small" at bounding box center [972, 121] width 39 height 11
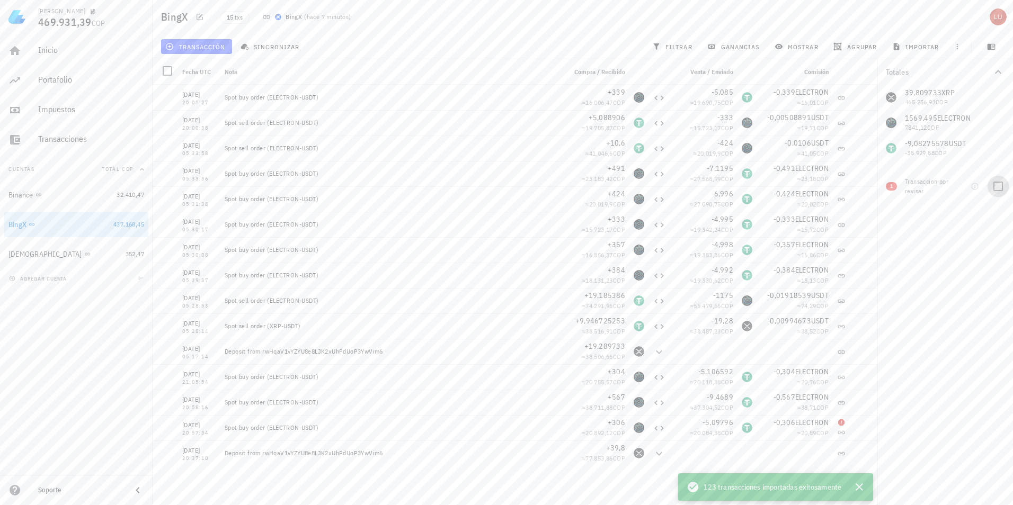
click at [998, 183] on div at bounding box center [998, 186] width 18 height 18
checkbox input "true"
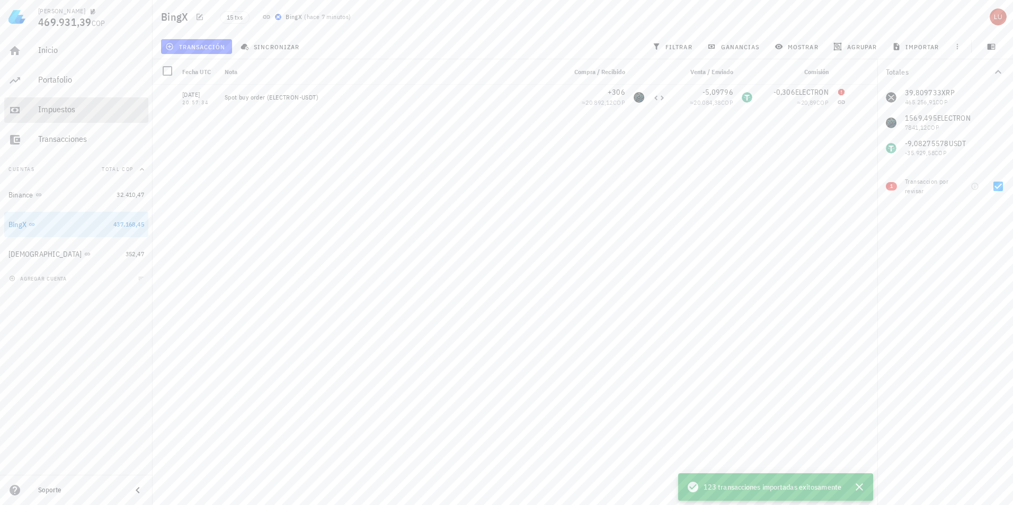
click at [71, 117] on div "Impuestos" at bounding box center [91, 110] width 106 height 24
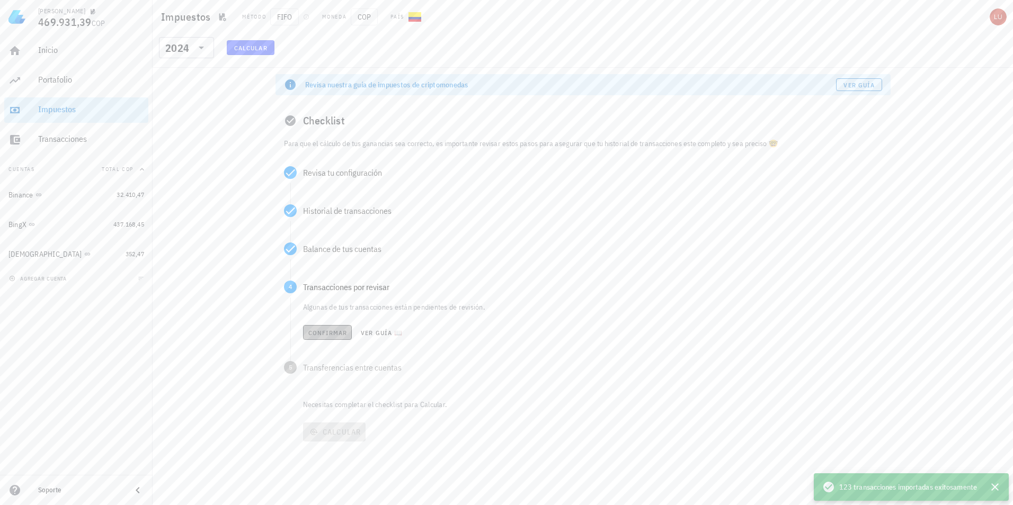
click at [330, 329] on span "Confirmar" at bounding box center [328, 333] width 40 height 8
click at [327, 372] on span "Confirmar" at bounding box center [327, 372] width 40 height 8
click at [337, 396] on button "Calcular" at bounding box center [334, 389] width 63 height 19
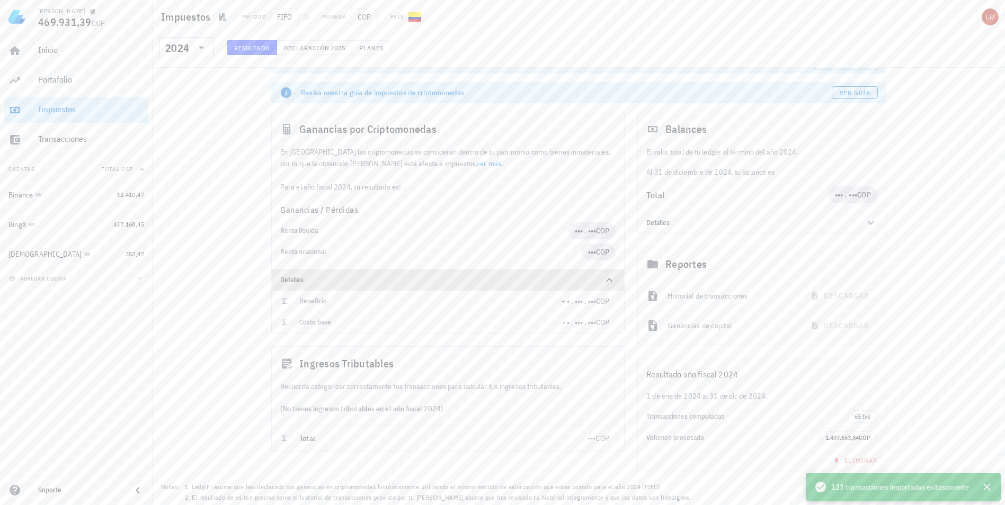
scroll to position [33, 0]
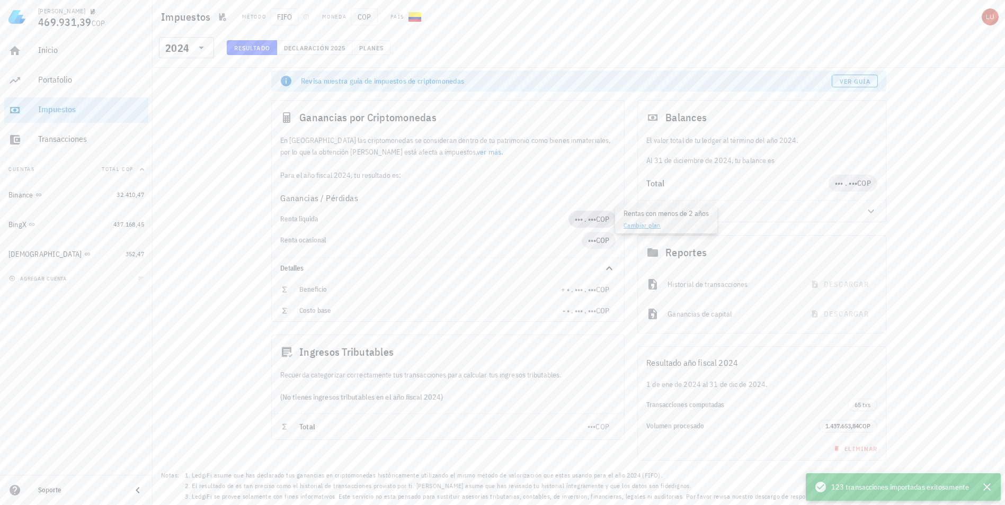
click at [585, 219] on span "••• . •••" at bounding box center [585, 220] width 21 height 10
click at [872, 206] on icon at bounding box center [871, 211] width 13 height 13
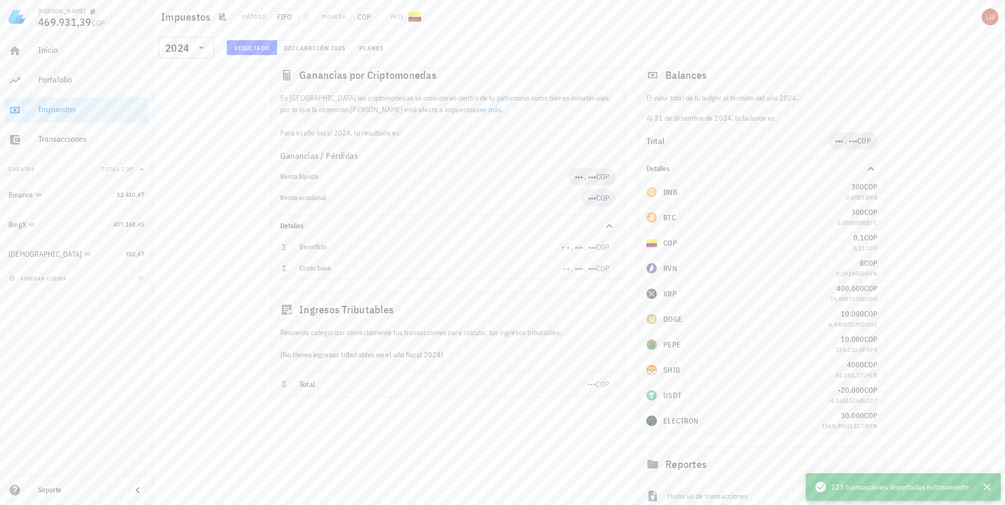
scroll to position [139, 0]
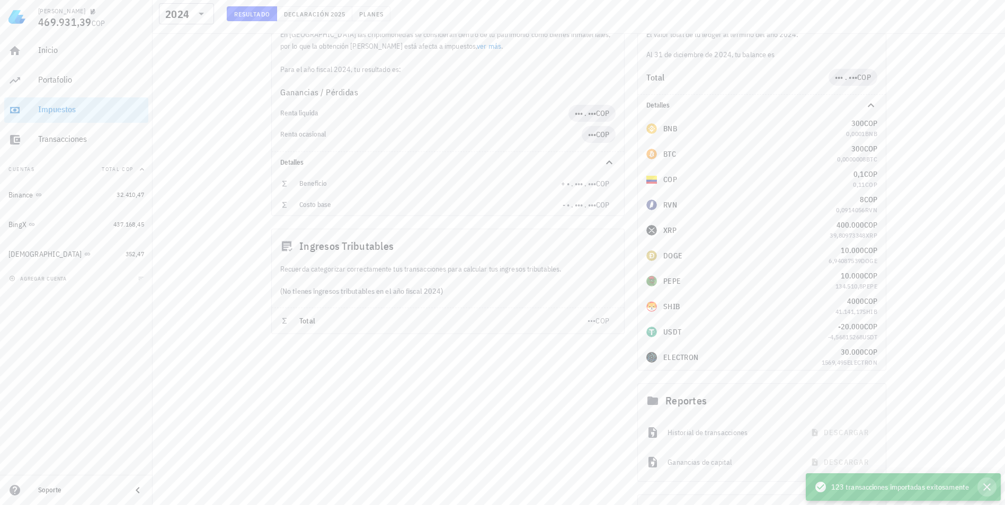
click at [987, 488] on icon "button" at bounding box center [986, 487] width 7 height 7
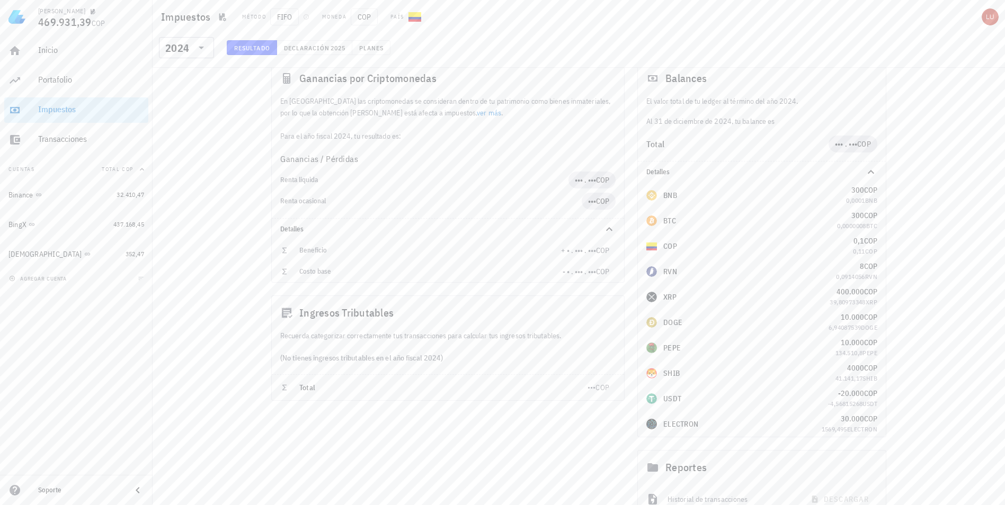
scroll to position [33, 0]
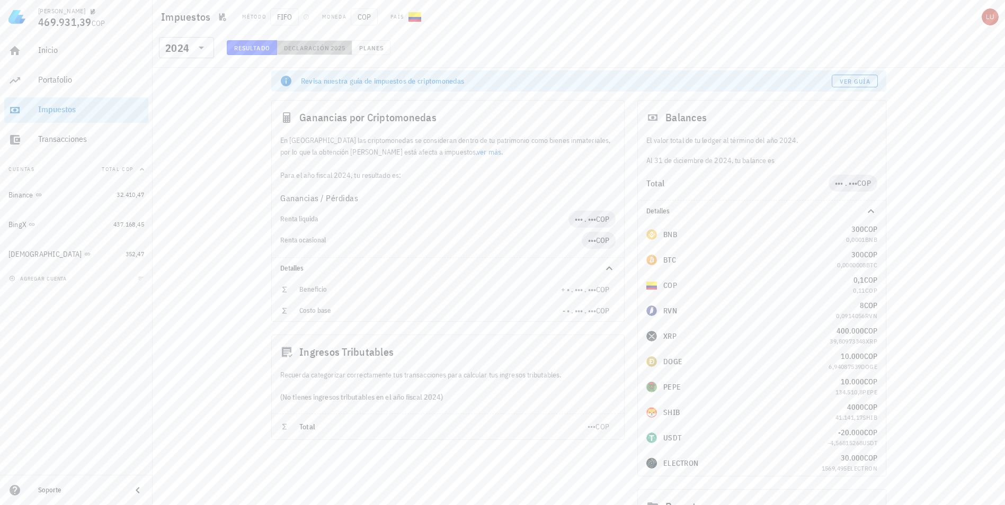
click at [314, 46] on span "Declaración" at bounding box center [306, 48] width 47 height 8
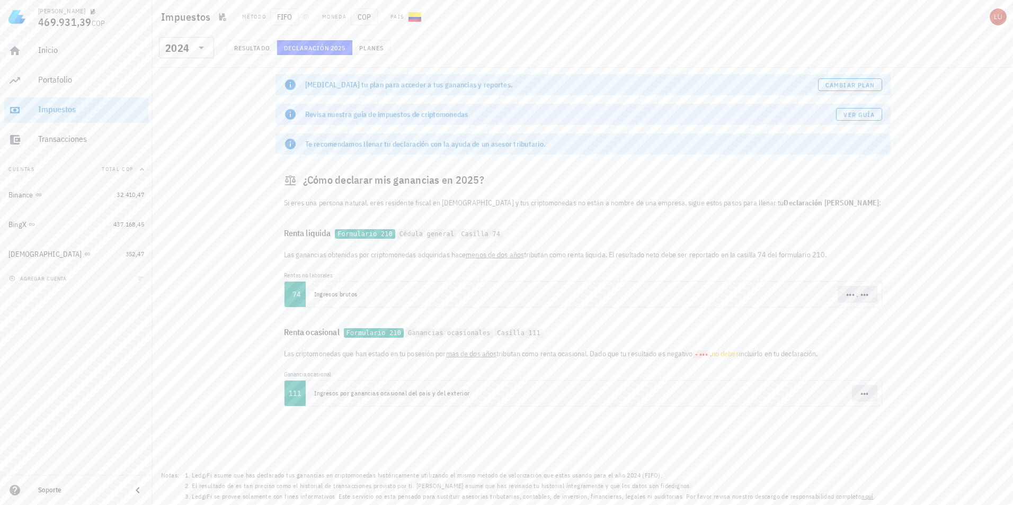
click at [629, 150] on div "Te recomendamos llenar tu declaración con la ayuda de un asesor tributario." at bounding box center [582, 144] width 615 height 21
click at [375, 46] on span "Planes" at bounding box center [371, 48] width 25 height 8
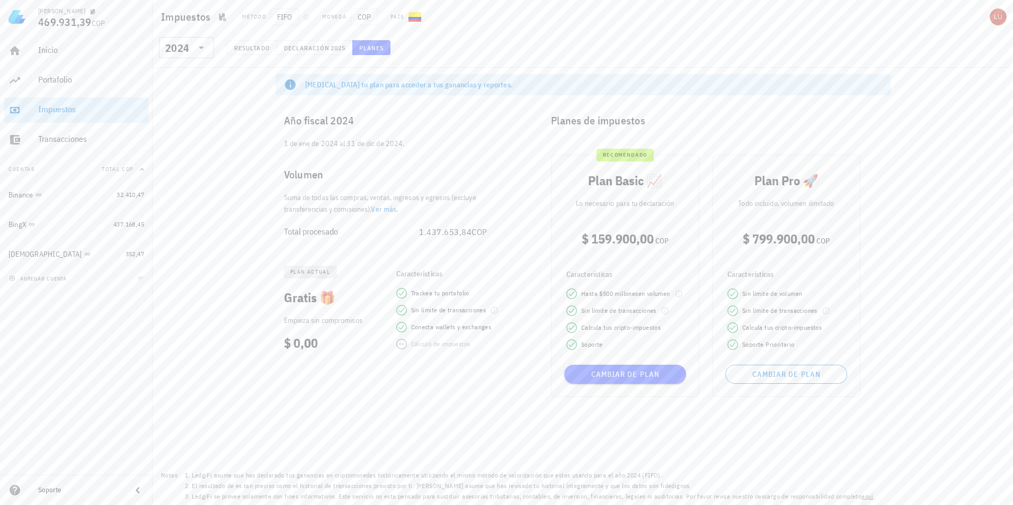
click at [510, 257] on div "plan actual Gratis 🎁 Empieza sin compromisos $ 0,00 Características Trackea tu …" at bounding box center [402, 309] width 255 height 120
click at [317, 45] on span "Declaración" at bounding box center [306, 48] width 47 height 8
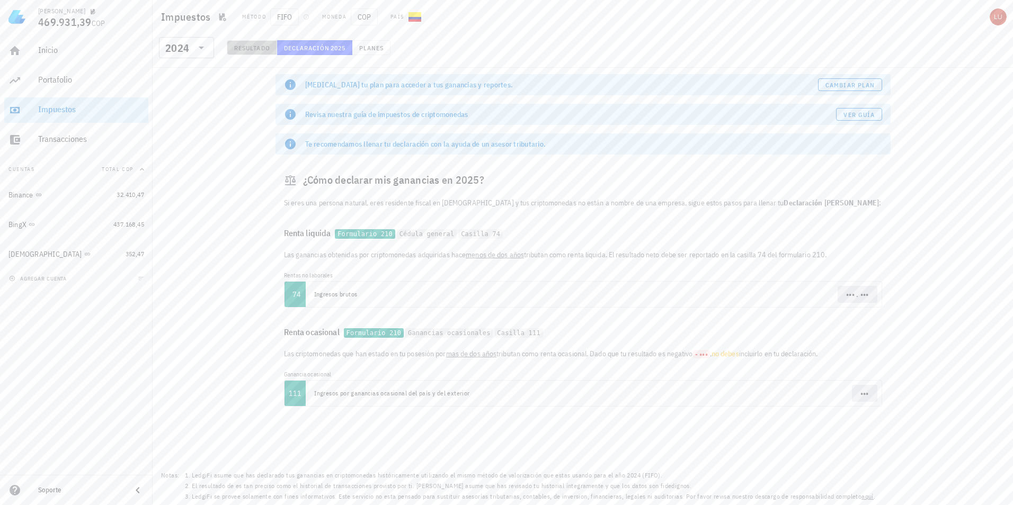
click at [266, 44] on span "Resultado" at bounding box center [252, 48] width 37 height 8
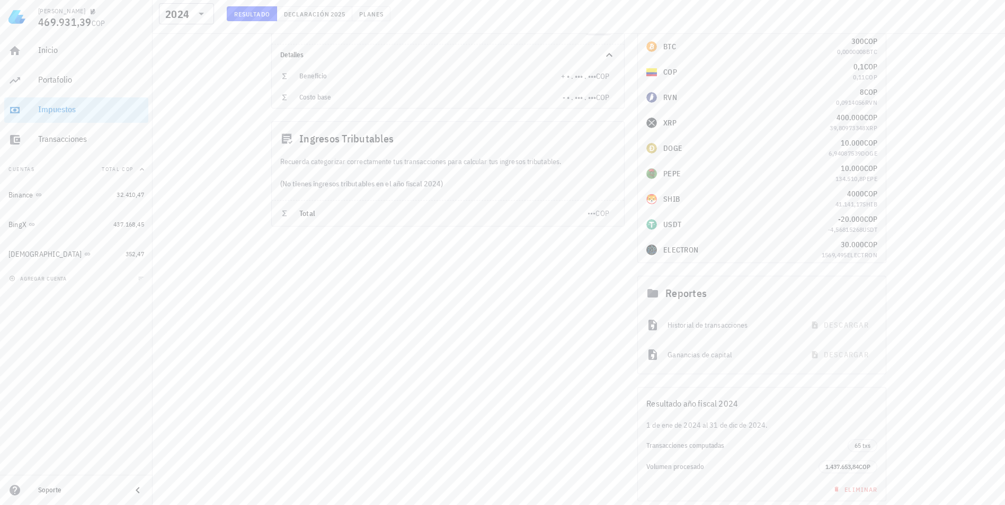
scroll to position [182, 0]
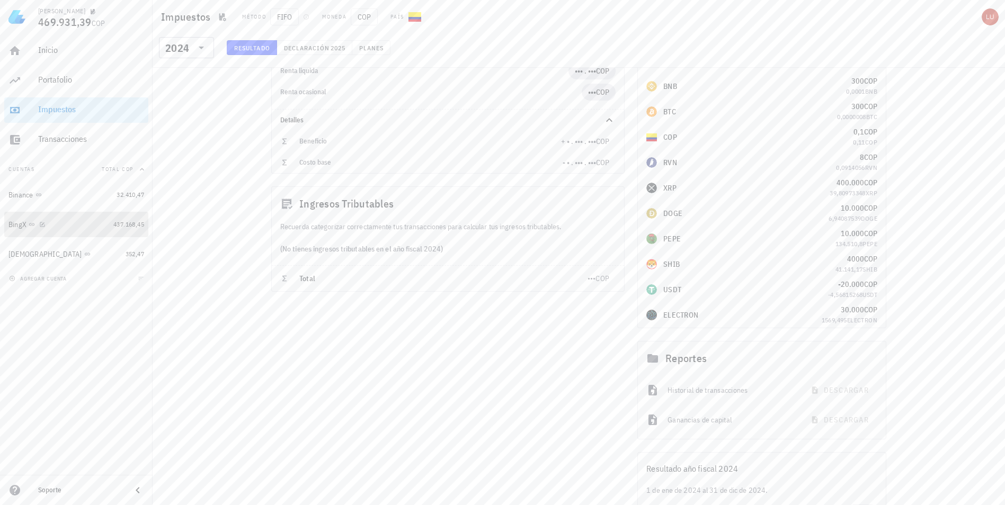
click at [50, 230] on div "BingX" at bounding box center [58, 224] width 101 height 23
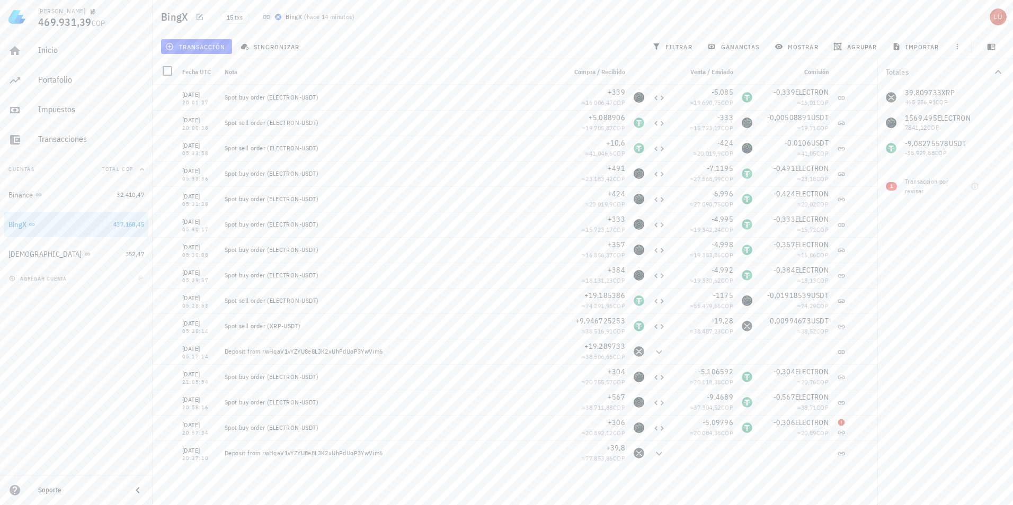
click at [962, 96] on div "39,809733 XRP 465.256,91 COP 1569,495 ELECTRON 7841,12 COP -9,08275578 USDT -35…" at bounding box center [945, 123] width 136 height 76
click at [942, 92] on div "39,809733 XRP 465.256,91 COP 1569,495 ELECTRON 7841,12 COP -9,08275578 USDT -35…" at bounding box center [945, 123] width 136 height 76
click at [73, 149] on div "Transacciones" at bounding box center [91, 140] width 106 height 24
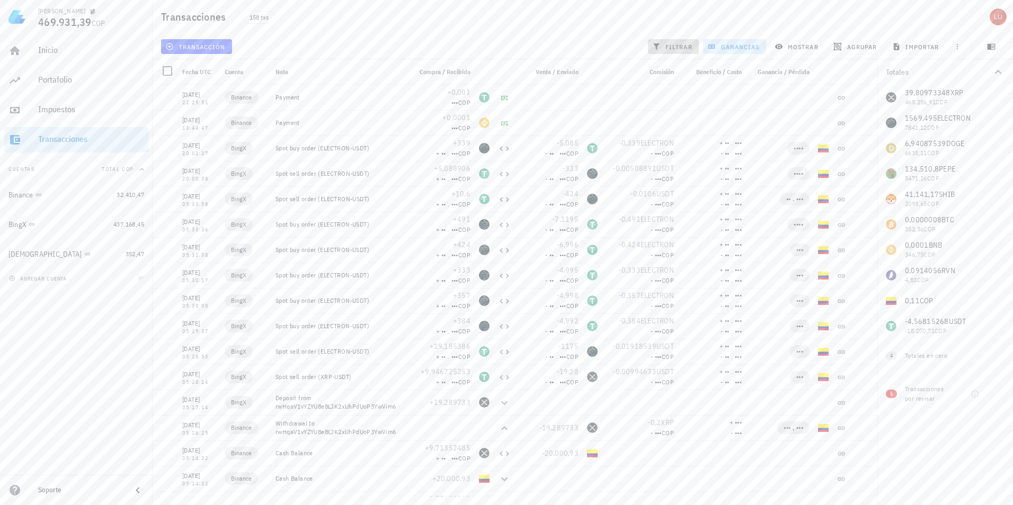
click at [680, 49] on span "filtrar" at bounding box center [673, 46] width 38 height 8
click at [965, 454] on button "Por tipo" at bounding box center [945, 462] width 136 height 29
click at [942, 371] on button "Por tipo" at bounding box center [945, 377] width 136 height 29
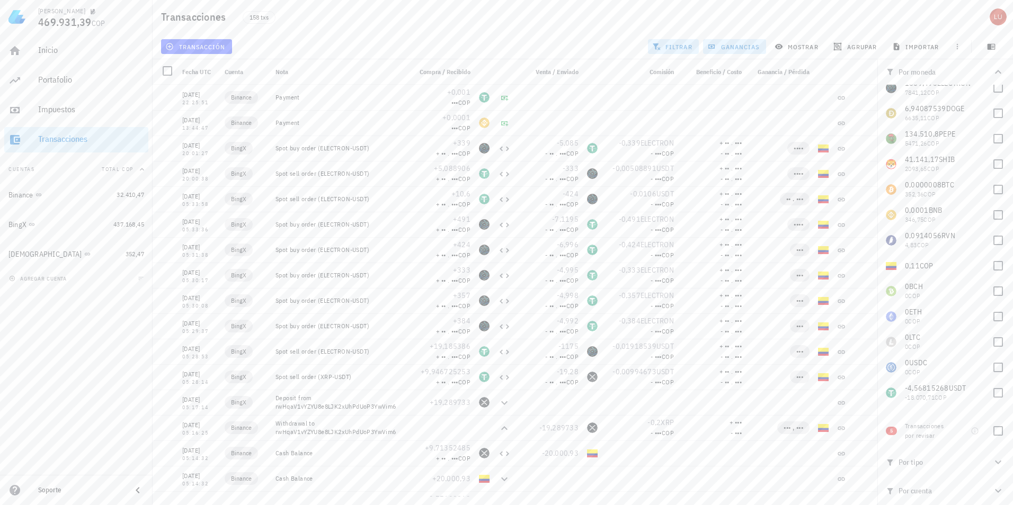
scroll to position [0, 0]
click at [948, 482] on button "Por cuenta" at bounding box center [945, 491] width 136 height 29
click at [931, 74] on div "Por moneda" at bounding box center [939, 72] width 106 height 8
click at [893, 106] on span "5" at bounding box center [891, 106] width 3 height 8
click at [973, 109] on icon "button" at bounding box center [975, 106] width 8 height 8
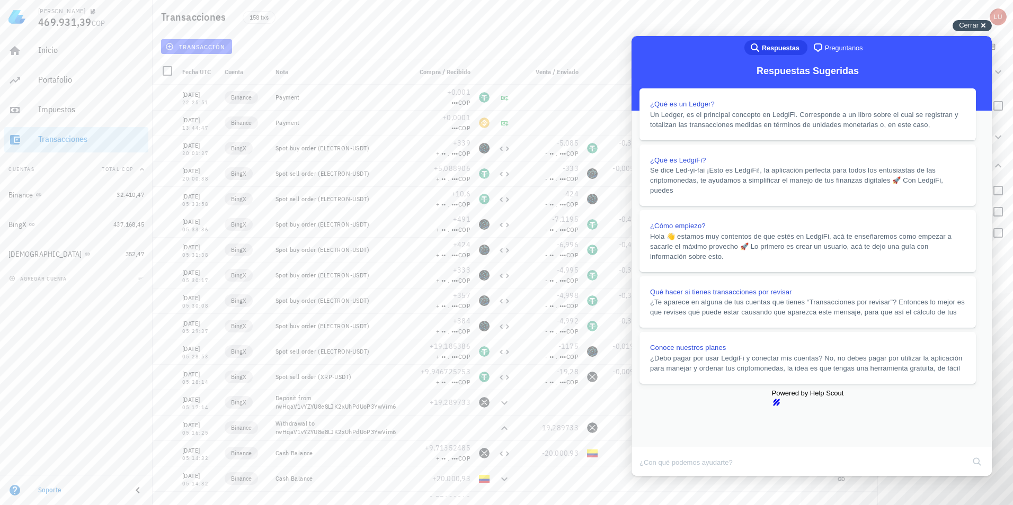
click at [986, 28] on div "Cerrar cross-small" at bounding box center [972, 25] width 39 height 11
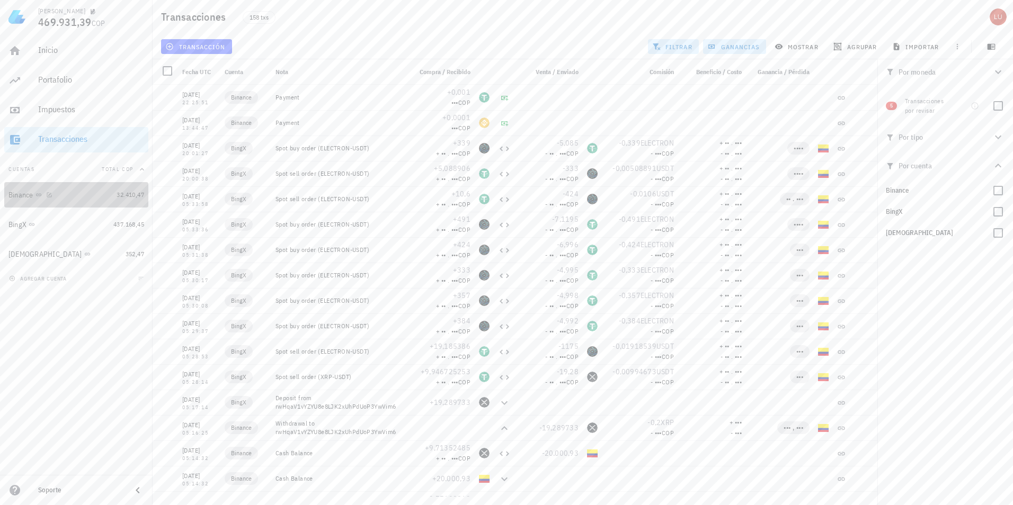
click at [87, 200] on div "Binance" at bounding box center [60, 195] width 104 height 10
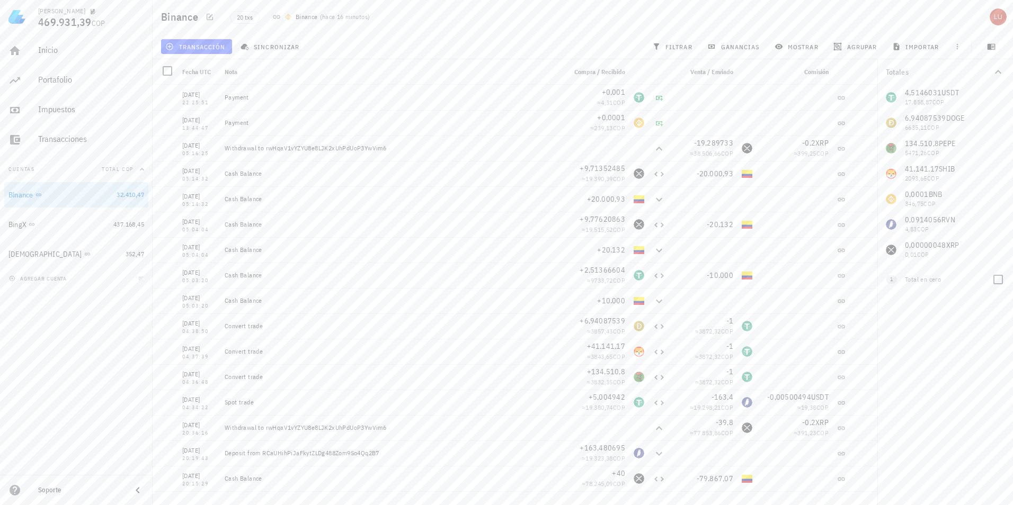
click at [914, 282] on div "Total en cero" at bounding box center [944, 280] width 78 height 10
drag, startPoint x: 897, startPoint y: 278, endPoint x: 890, endPoint y: 282, distance: 8.1
click at [896, 278] on div "1" at bounding box center [892, 279] width 13 height 8
click at [890, 282] on span "1" at bounding box center [891, 279] width 3 height 8
click at [126, 253] on span "352,47" at bounding box center [135, 254] width 19 height 8
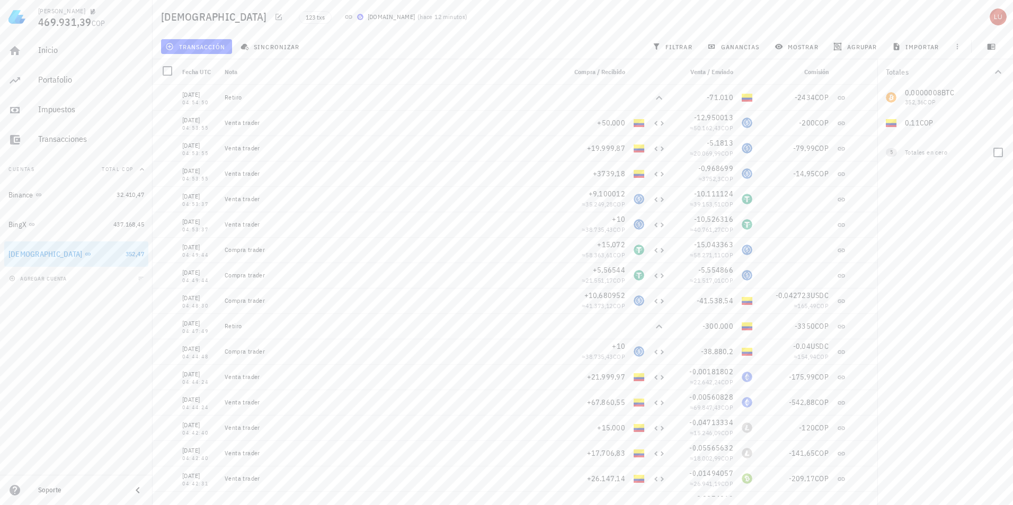
click at [890, 152] on span "5" at bounding box center [891, 152] width 3 height 8
click at [929, 150] on div "Totales en cero" at bounding box center [944, 153] width 78 height 10
click at [99, 226] on div "BingX" at bounding box center [58, 225] width 101 height 10
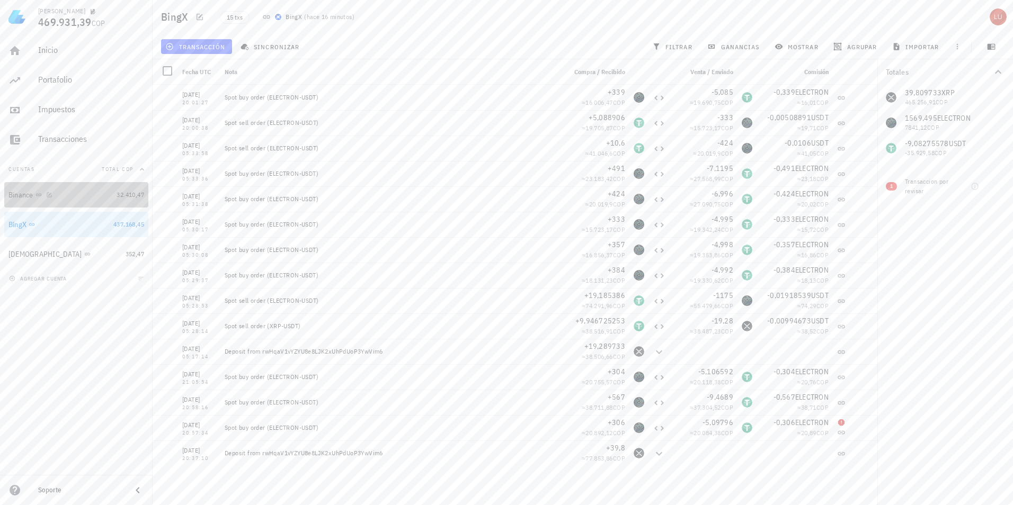
click at [106, 198] on div "Binance" at bounding box center [60, 195] width 104 height 10
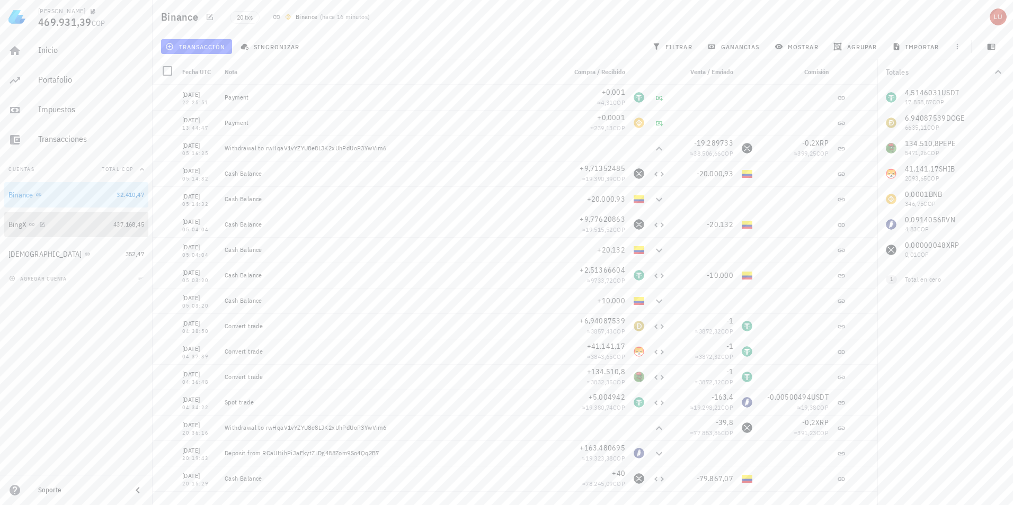
click at [74, 230] on div "BingX" at bounding box center [58, 224] width 101 height 23
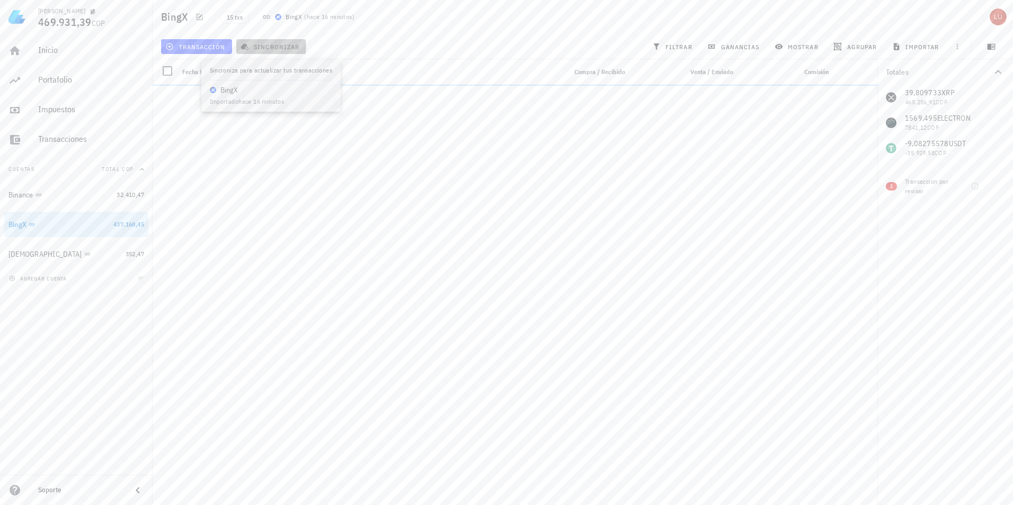
click at [278, 46] on span "sincronizar" at bounding box center [271, 46] width 57 height 8
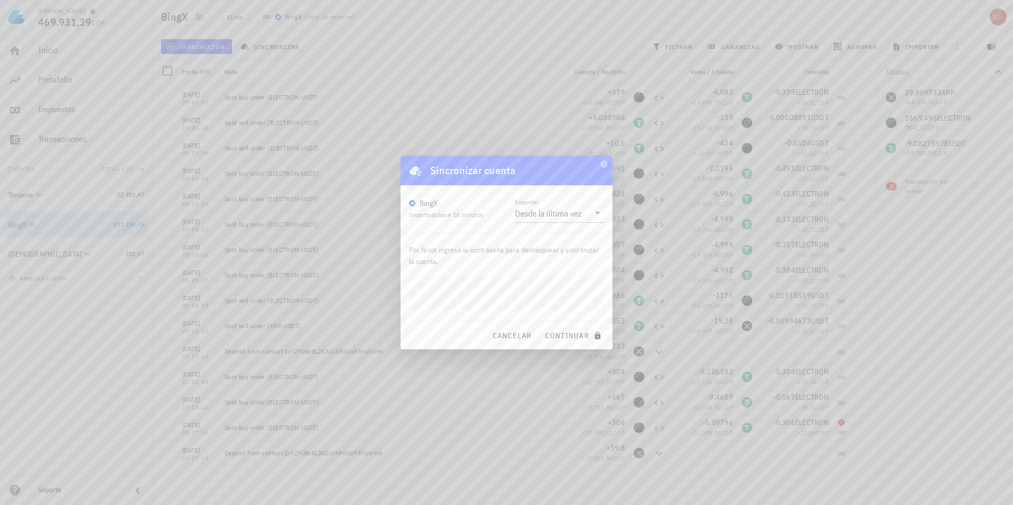
click at [540, 326] on button "continuar" at bounding box center [574, 335] width 68 height 19
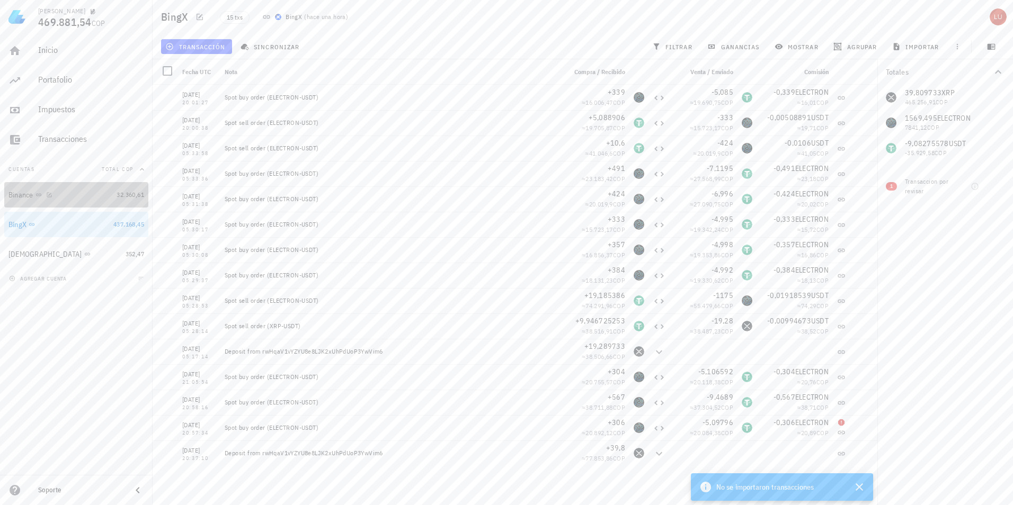
click at [78, 190] on div "Binance" at bounding box center [60, 195] width 104 height 10
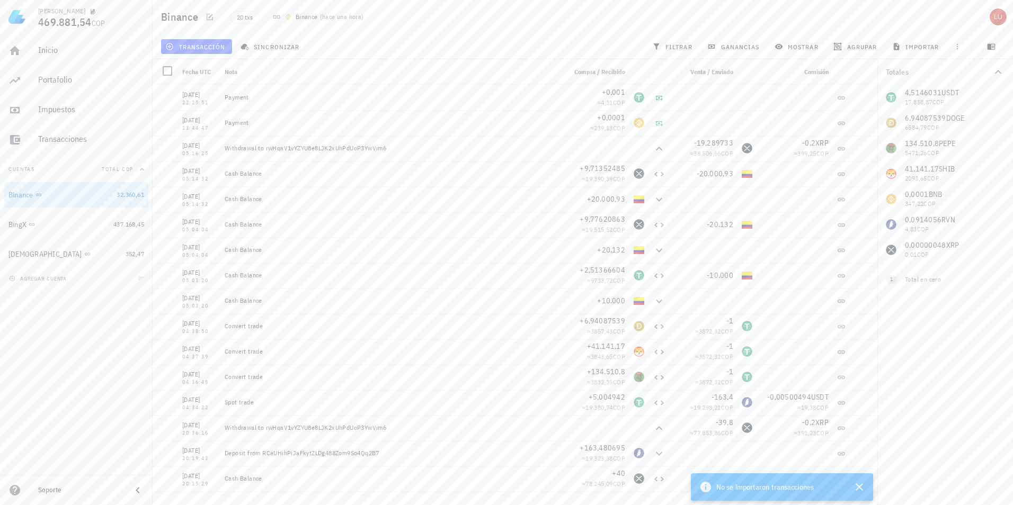
click at [51, 172] on button "Cuentas Total COP" at bounding box center [76, 169] width 144 height 25
click at [51, 172] on button "Cuentas" at bounding box center [76, 169] width 144 height 25
click at [63, 137] on div "Transacciones" at bounding box center [91, 139] width 106 height 10
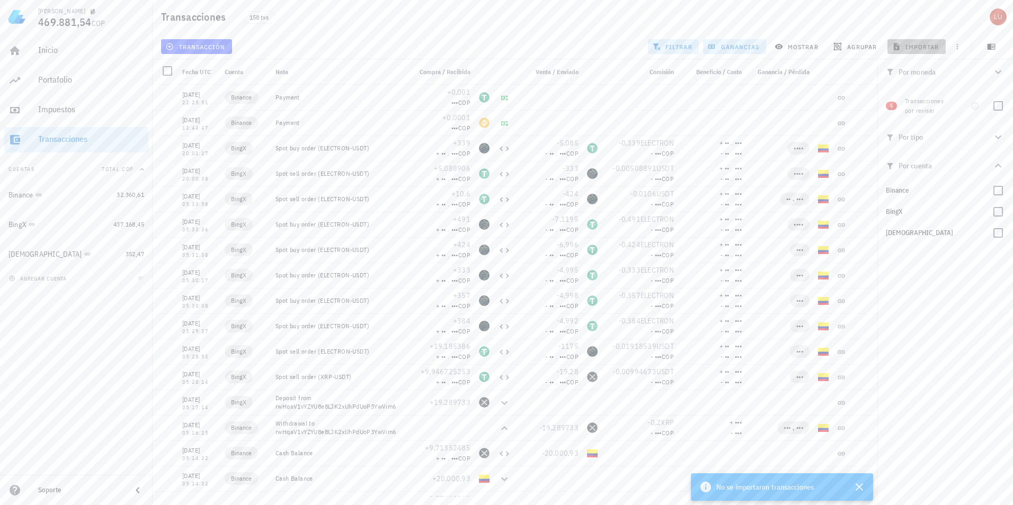
click at [907, 42] on span "importar" at bounding box center [916, 46] width 45 height 8
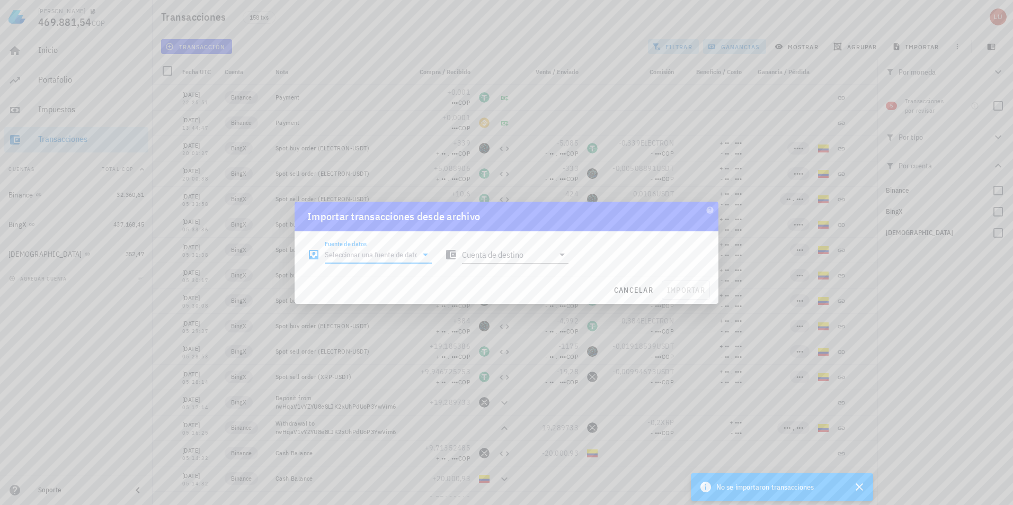
click at [383, 255] on input "Fuente de datos" at bounding box center [371, 254] width 92 height 17
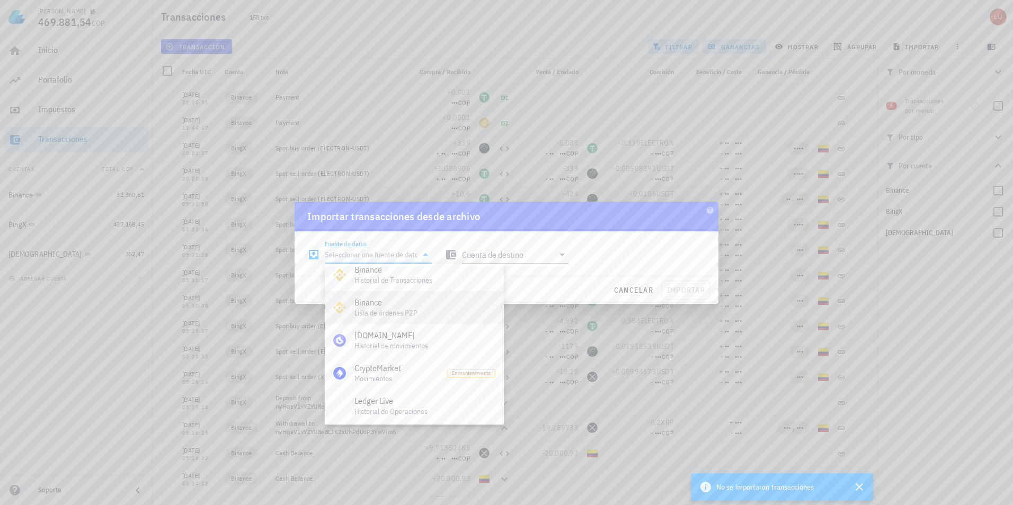
scroll to position [53, 0]
click at [609, 264] on div "Fuente de datos Cuenta de destino" at bounding box center [506, 251] width 411 height 38
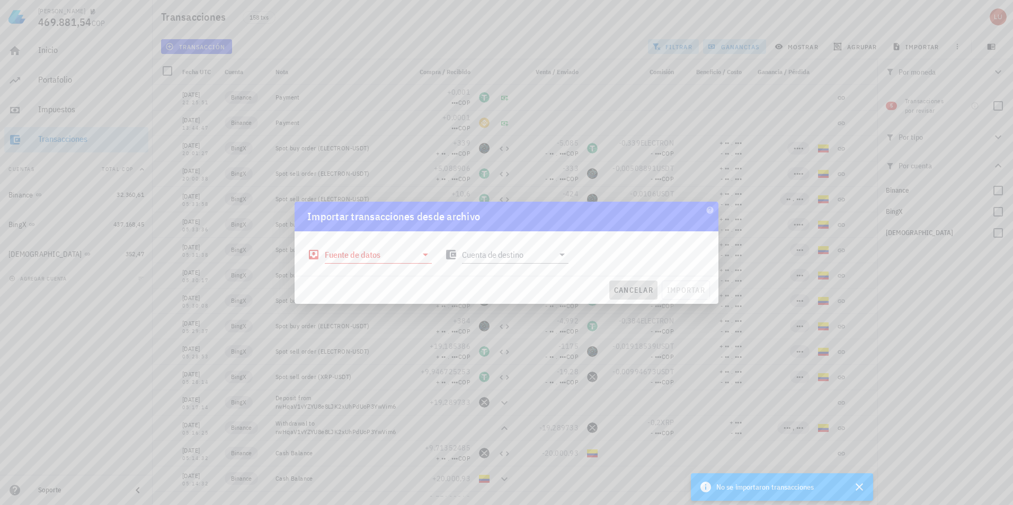
click at [633, 287] on span "cancelar" at bounding box center [633, 291] width 40 height 10
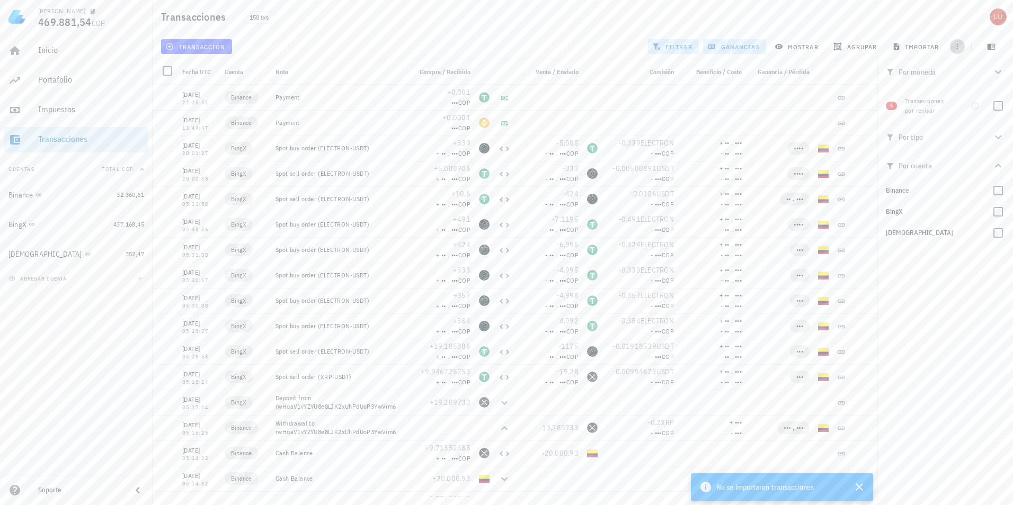
click at [959, 47] on icon "button" at bounding box center [957, 46] width 8 height 8
click at [957, 50] on icon "button" at bounding box center [957, 46] width 8 height 8
click at [950, 68] on button "exportar" at bounding box center [969, 73] width 58 height 15
